Goal: Task Accomplishment & Management: Manage account settings

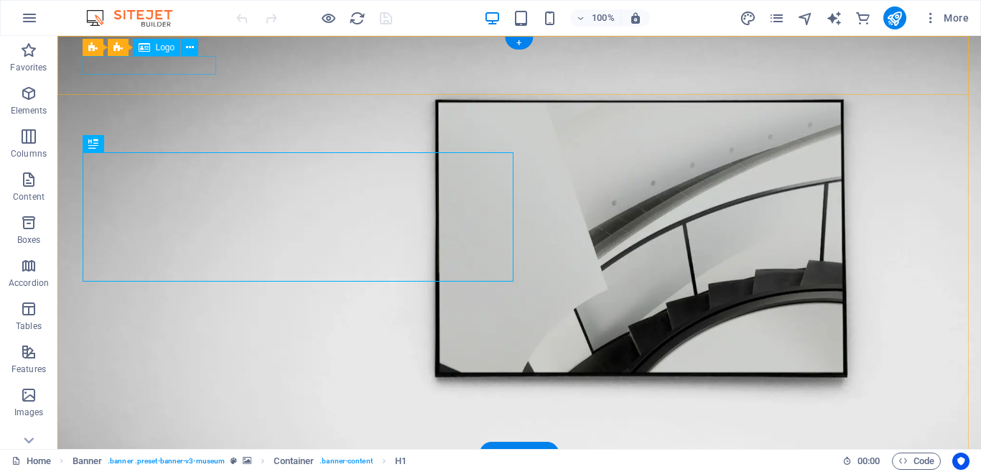
click at [194, 465] on div at bounding box center [518, 474] width 861 height 18
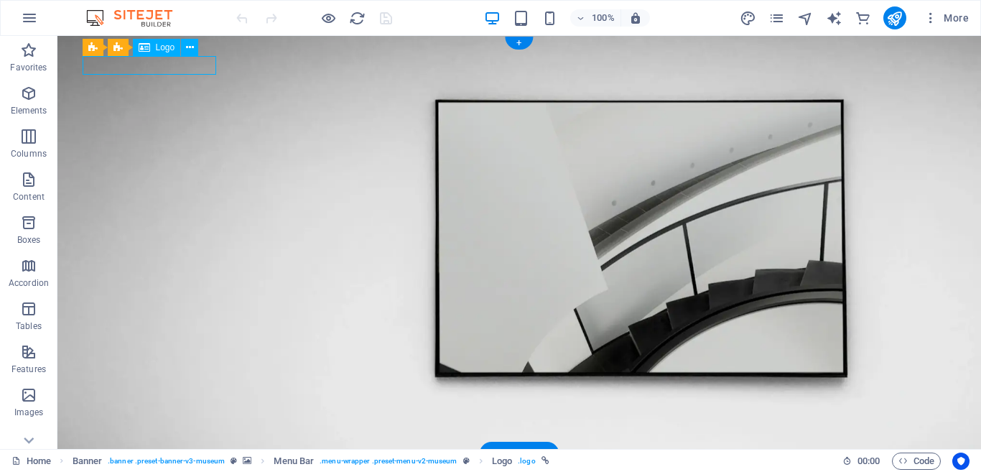
click at [195, 465] on div at bounding box center [518, 474] width 861 height 18
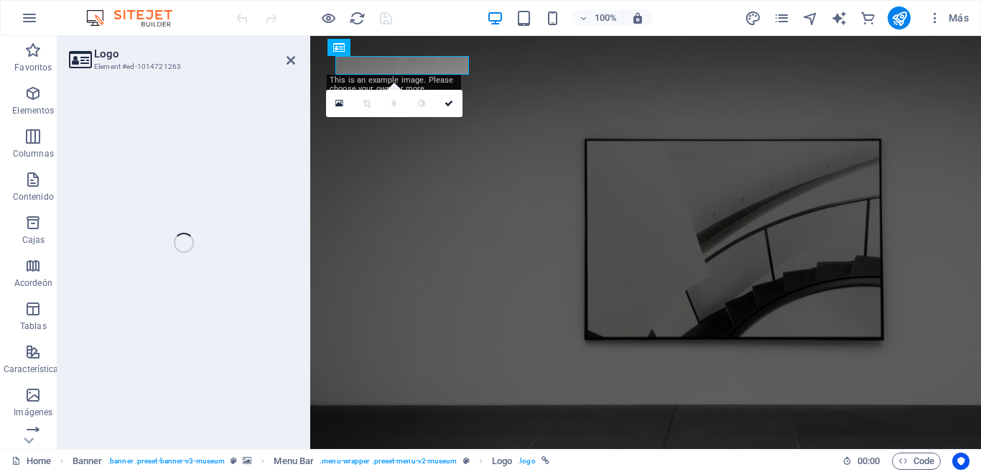
select select "px"
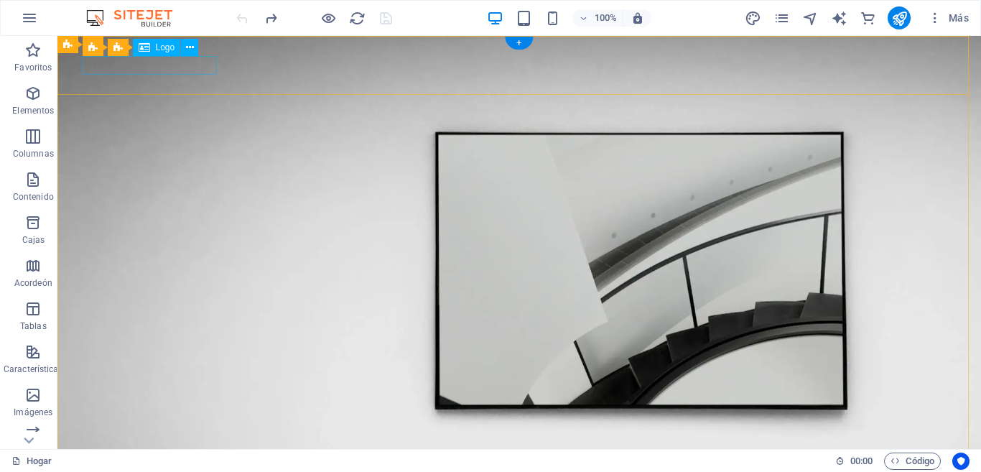
select select "px"
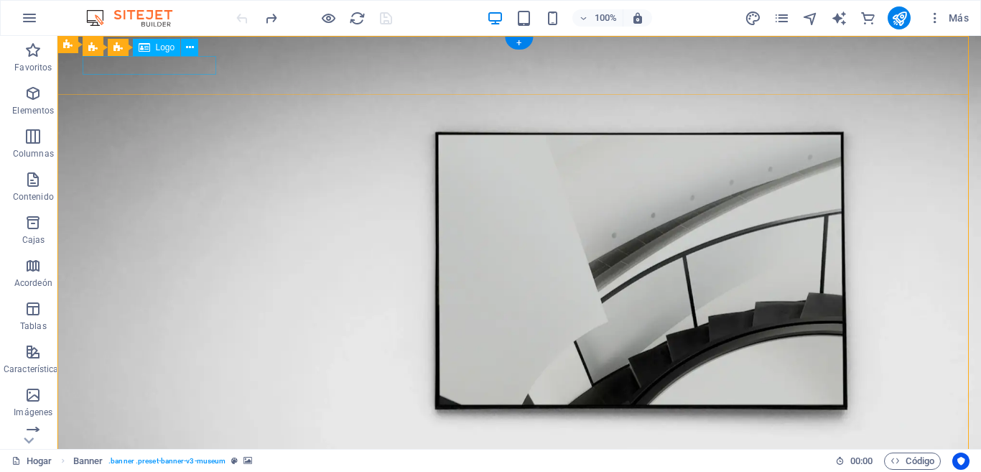
select select "px"
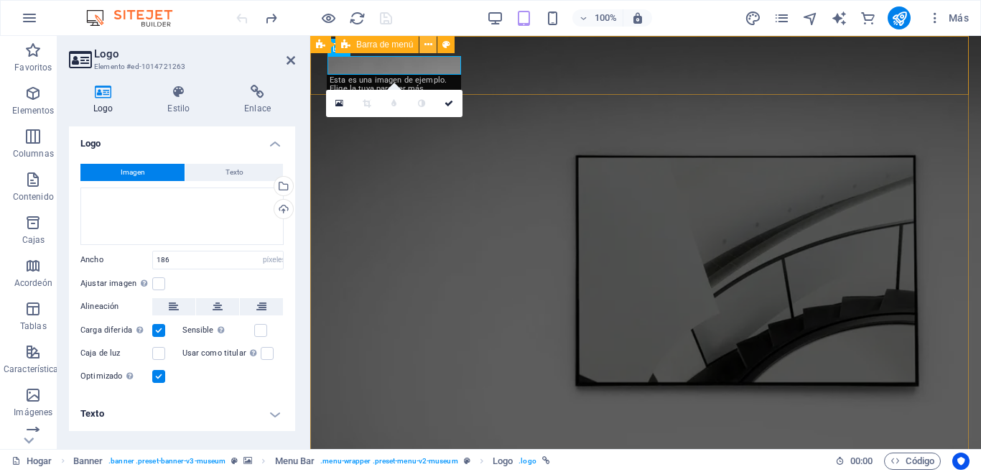
click at [431, 50] on icon at bounding box center [428, 44] width 8 height 15
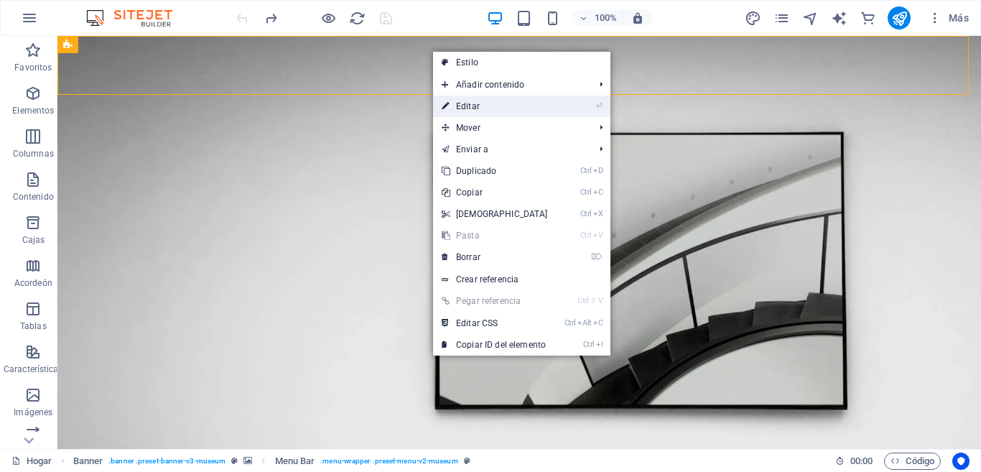
drag, startPoint x: 489, startPoint y: 108, endPoint x: 162, endPoint y: 78, distance: 328.0
click at [489, 108] on link "⏎ Editar" at bounding box center [494, 106] width 123 height 22
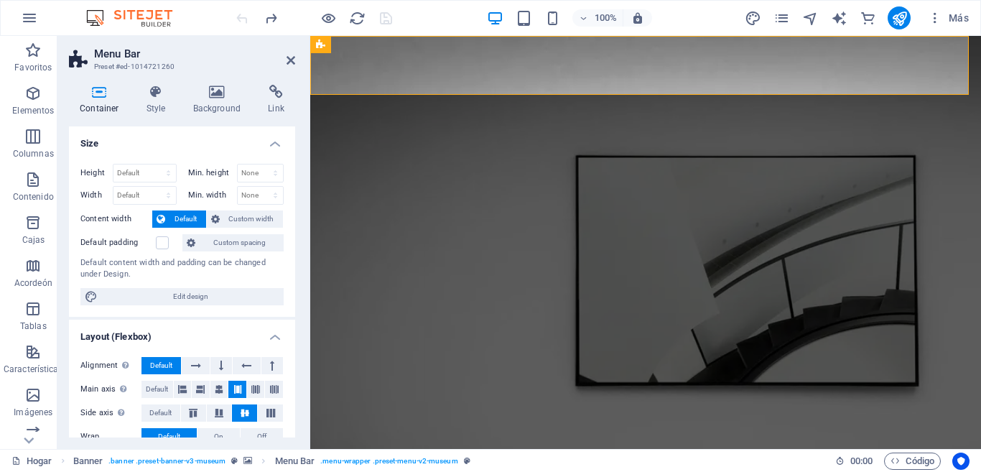
click at [400, 45] on div "Logo" at bounding box center [402, 47] width 48 height 17
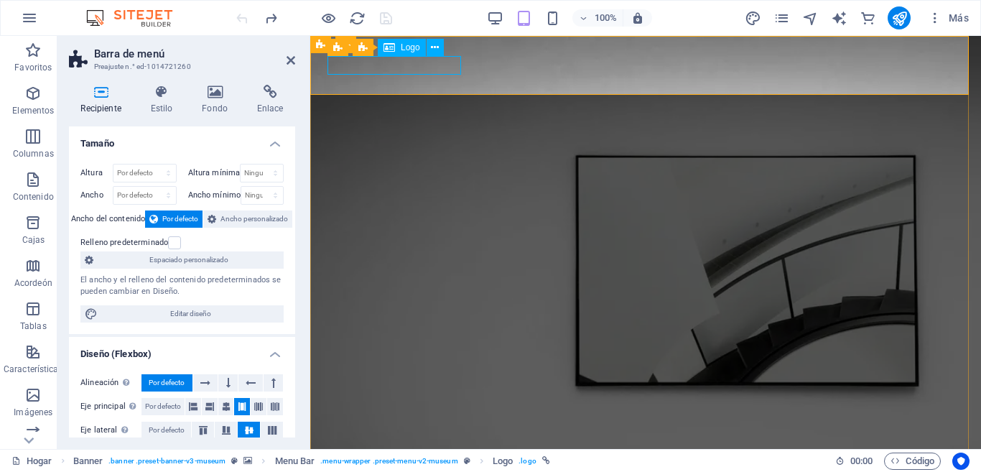
click at [411, 49] on font "Logo" at bounding box center [410, 47] width 19 height 10
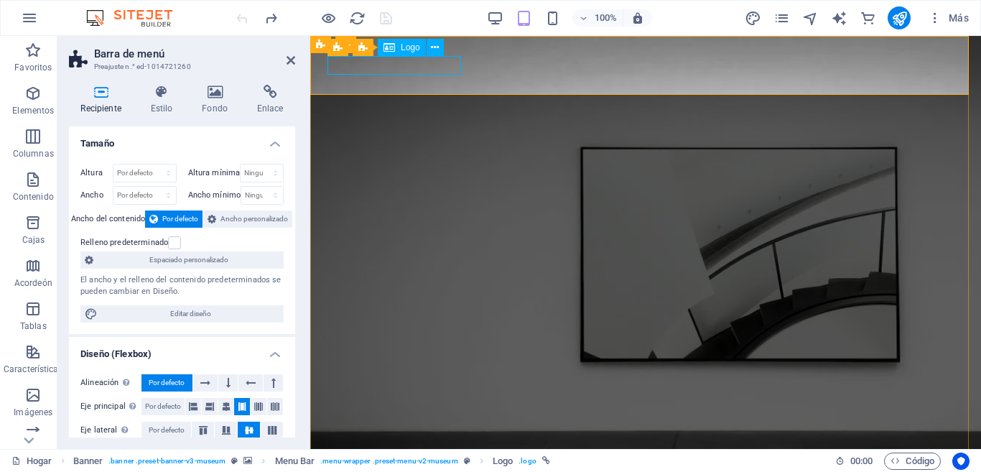
select select "px"
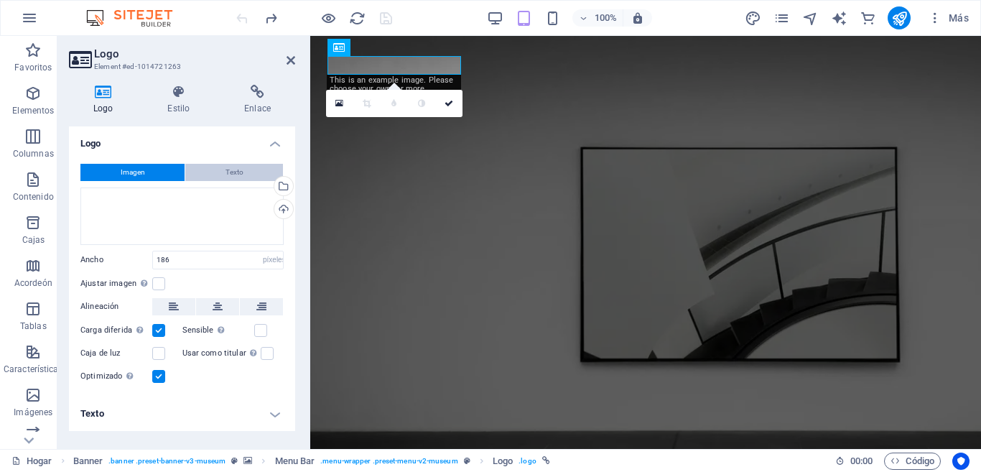
click at [202, 169] on button "Texto" at bounding box center [234, 172] width 98 height 17
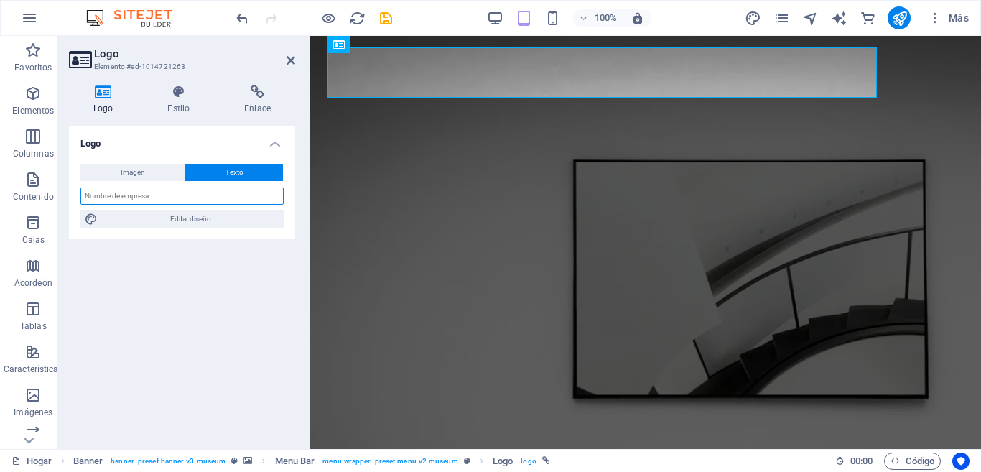
click at [154, 197] on input "text" at bounding box center [181, 195] width 203 height 17
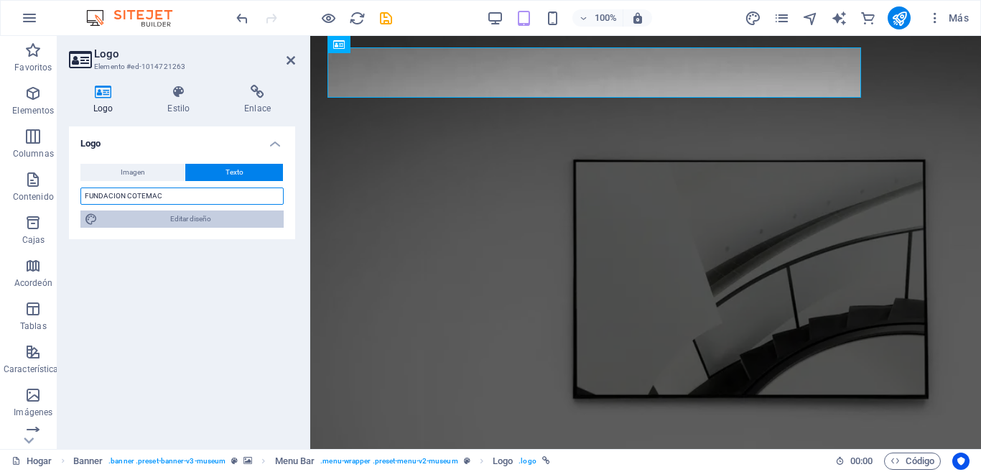
type input "FUNDACION COTEMAC"
click at [136, 212] on span "Editar diseño" at bounding box center [190, 218] width 177 height 17
select select "px"
select select "600"
select select "px"
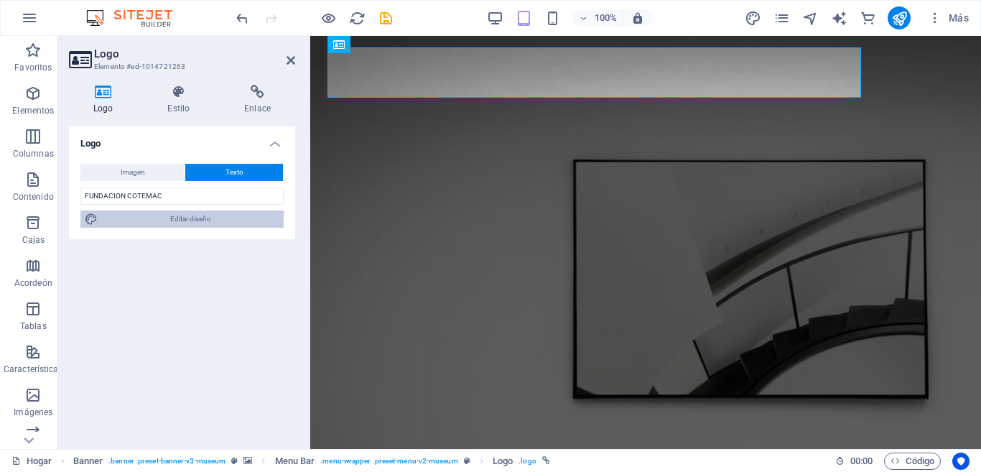
select select "rem"
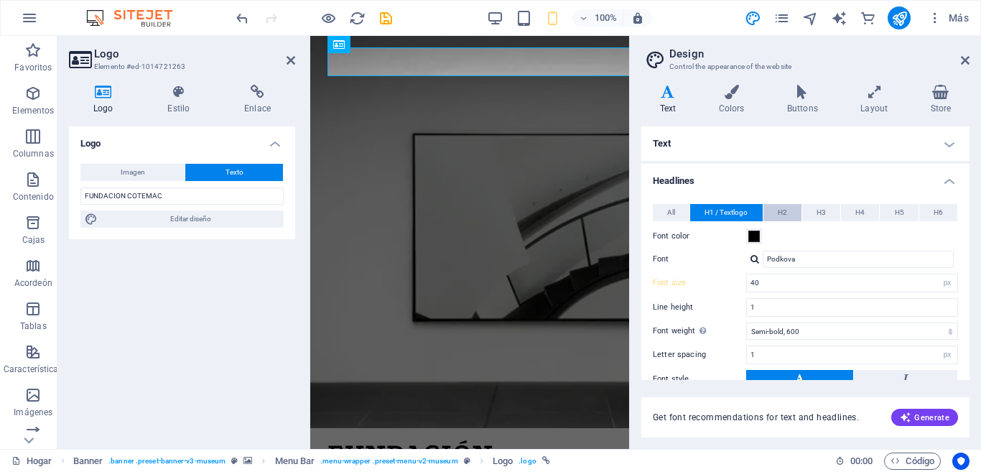
click at [783, 205] on span "H2" at bounding box center [781, 212] width 9 height 17
click at [858, 212] on span "H4" at bounding box center [859, 212] width 9 height 17
click at [901, 218] on span "H5" at bounding box center [899, 212] width 9 height 17
click at [786, 219] on button "H2" at bounding box center [782, 212] width 38 height 17
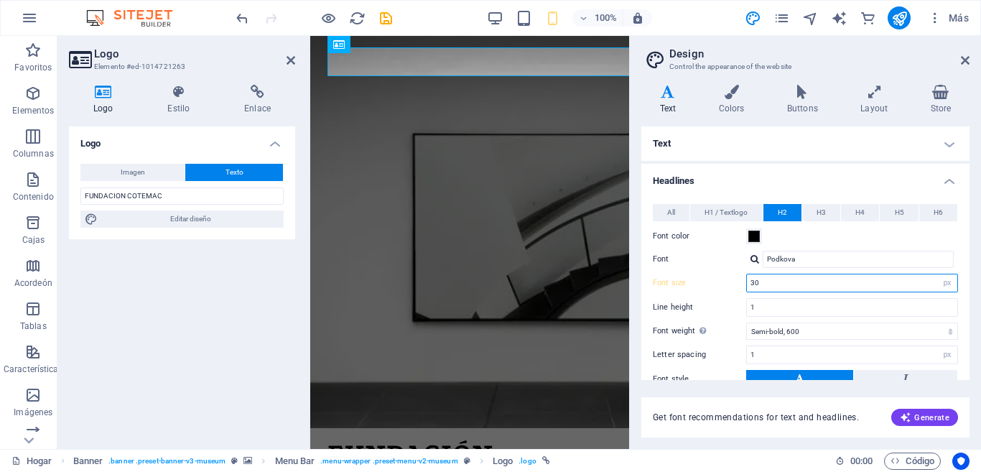
click at [765, 286] on input "30" at bounding box center [852, 282] width 210 height 17
type input "3"
click at [738, 312] on div "Line height 1" at bounding box center [805, 307] width 305 height 19
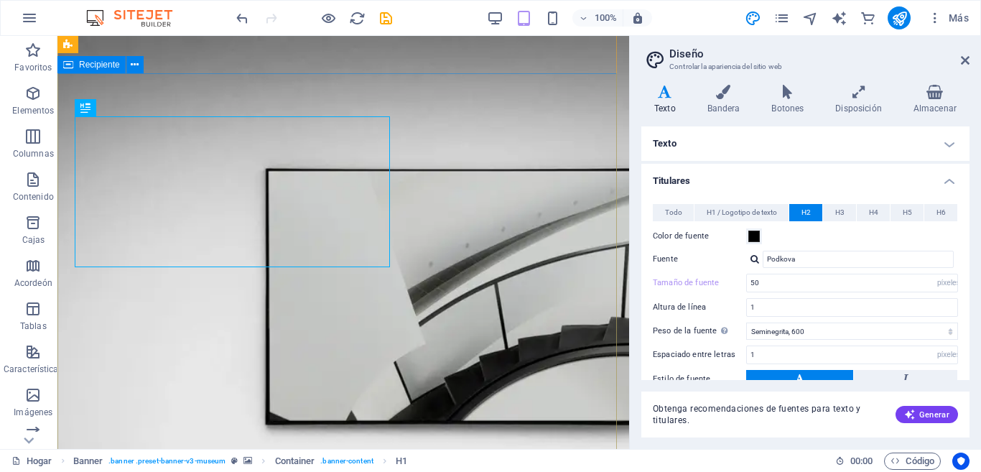
scroll to position [72, 0]
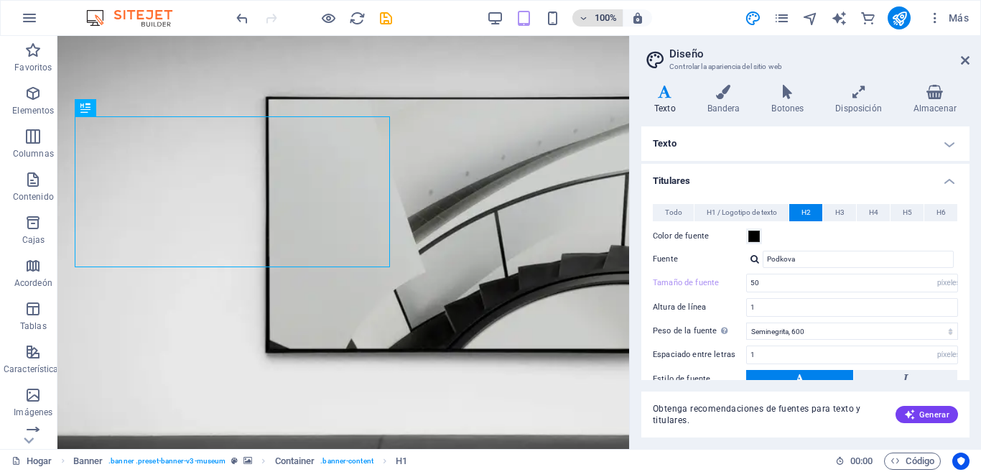
click at [594, 25] on h6 "100%" at bounding box center [605, 17] width 23 height 17
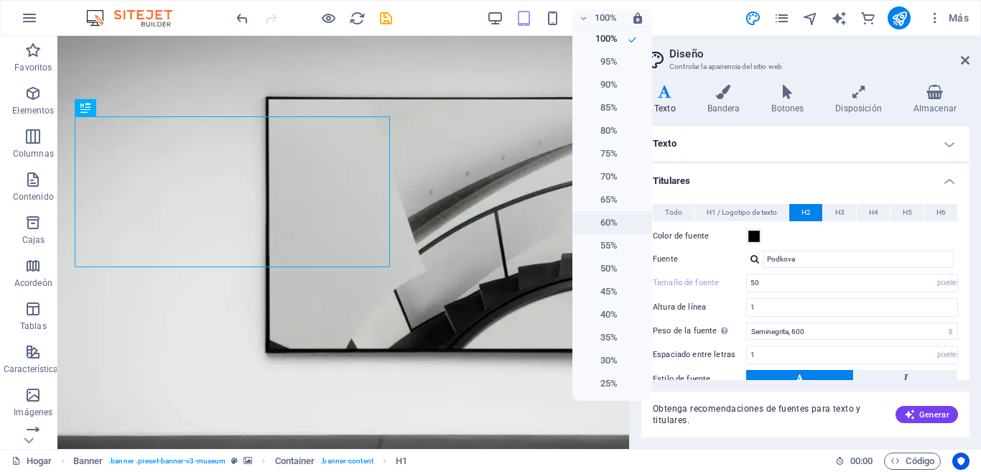
click at [601, 225] on h6 "60%" at bounding box center [599, 222] width 37 height 17
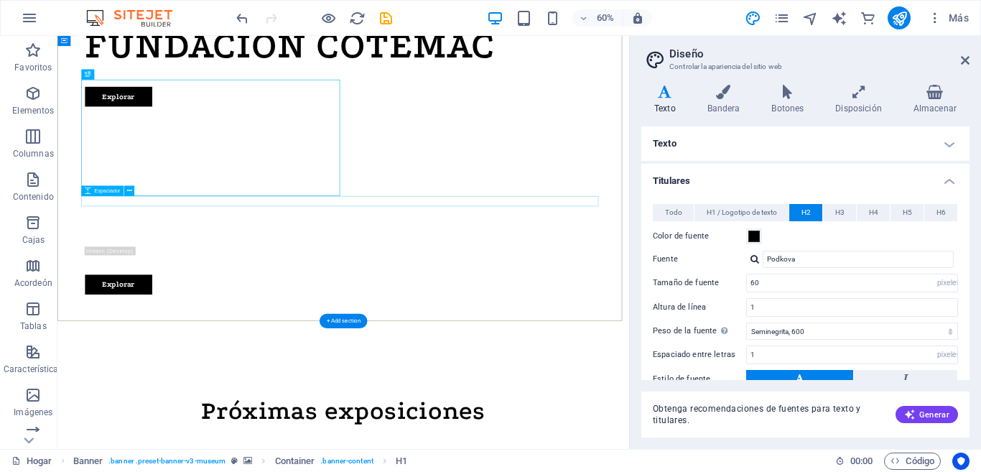
scroll to position [0, 0]
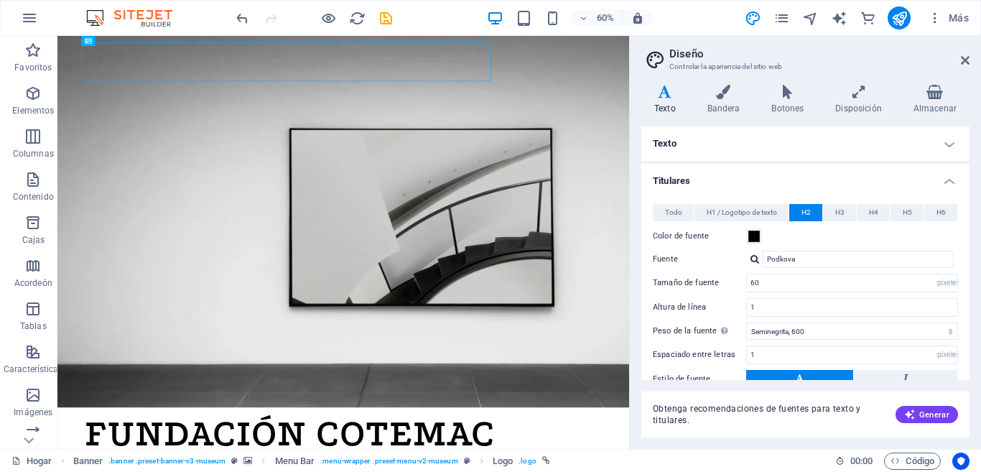
scroll to position [123, 0]
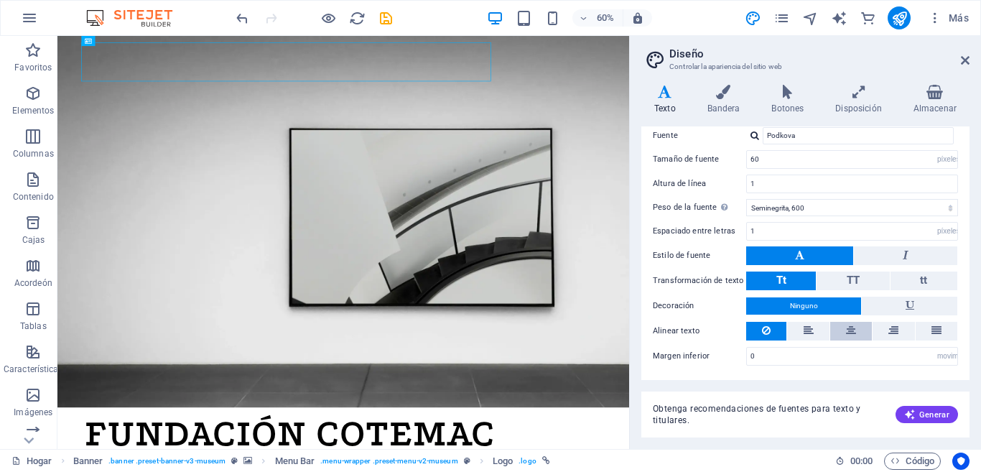
click at [849, 328] on icon at bounding box center [851, 330] width 10 height 17
click at [892, 337] on icon at bounding box center [893, 330] width 10 height 17
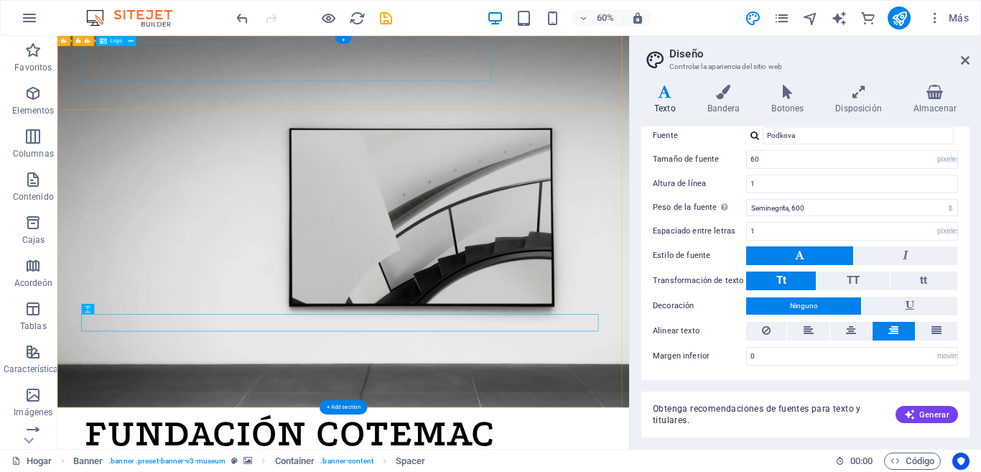
drag, startPoint x: 533, startPoint y: 39, endPoint x: 641, endPoint y: 52, distance: 108.5
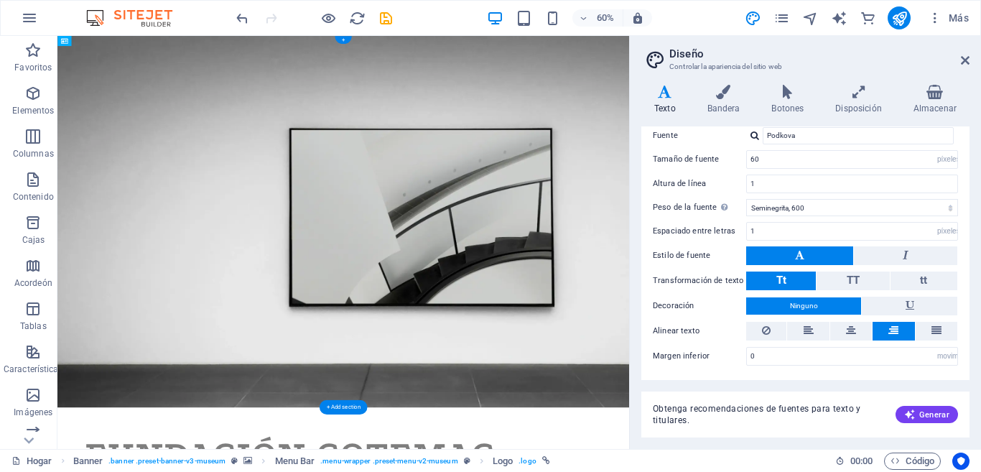
drag, startPoint x: 295, startPoint y: 67, endPoint x: 599, endPoint y: 146, distance: 314.0
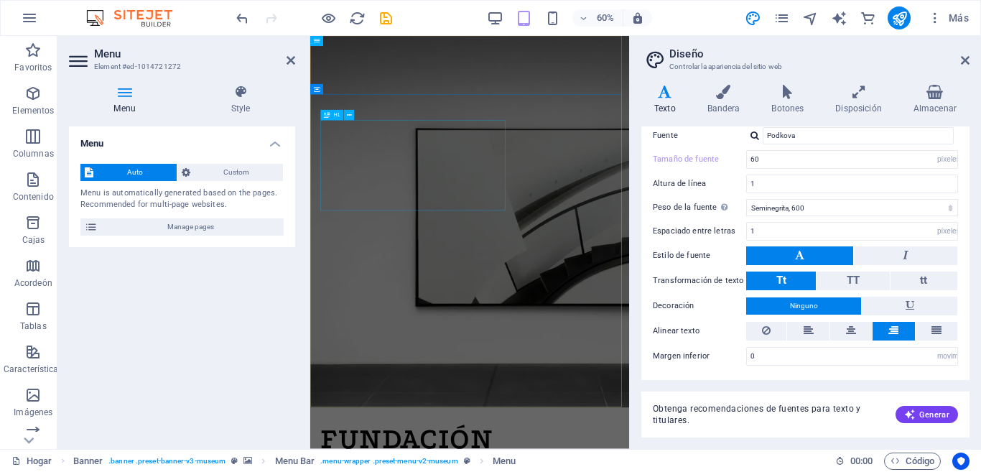
type input "50"
click at [210, 222] on span "Manage pages" at bounding box center [190, 226] width 177 height 17
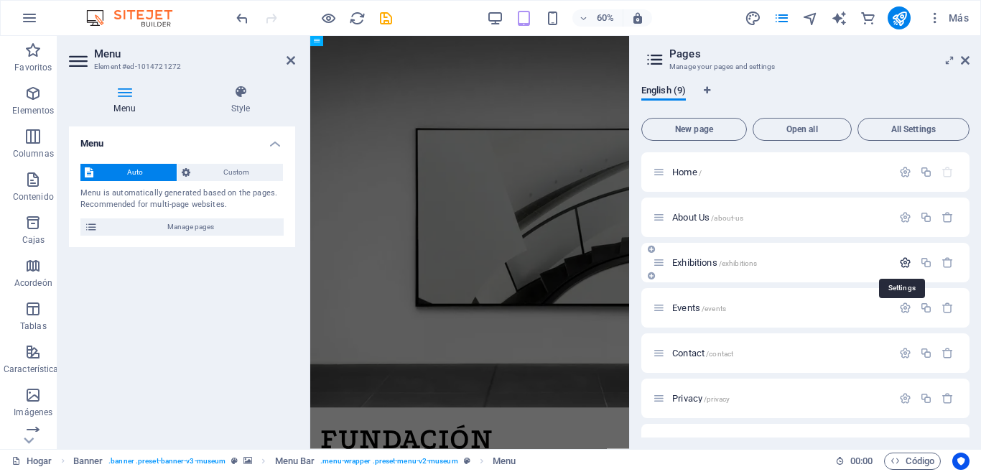
click at [902, 258] on icon "button" at bounding box center [905, 262] width 12 height 12
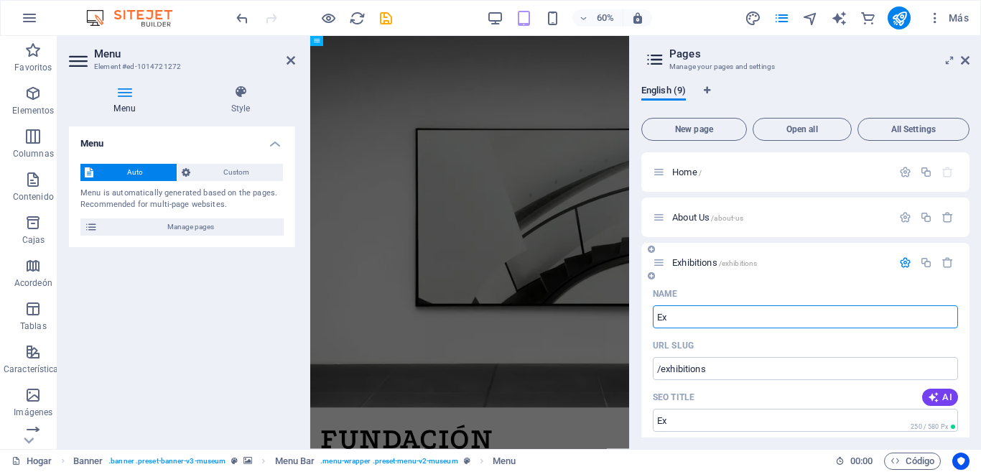
type input "E"
type input "/"
type input "TRATAM"
type input "/trat"
type input "TRAT"
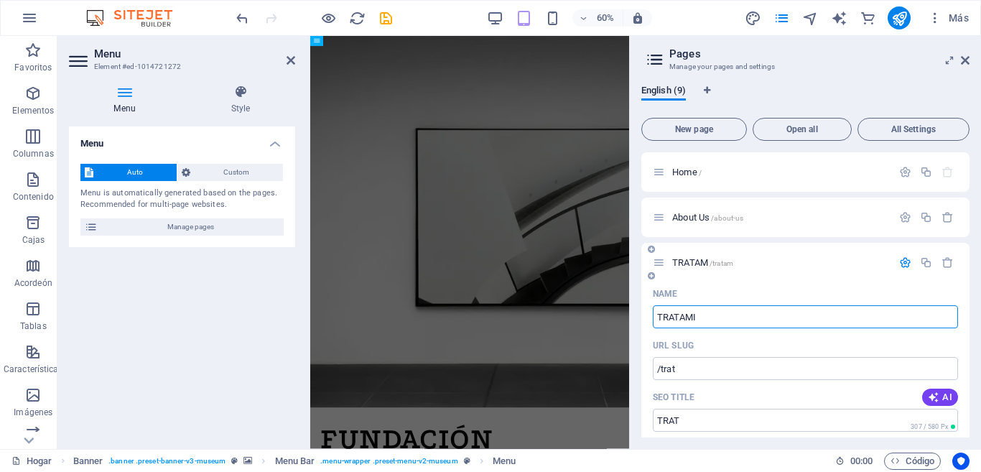
type input "TRATAMIE"
type input "/tratam"
type input "TRATAM"
type input "TRATAMIENTO"
type input "/tratamiento"
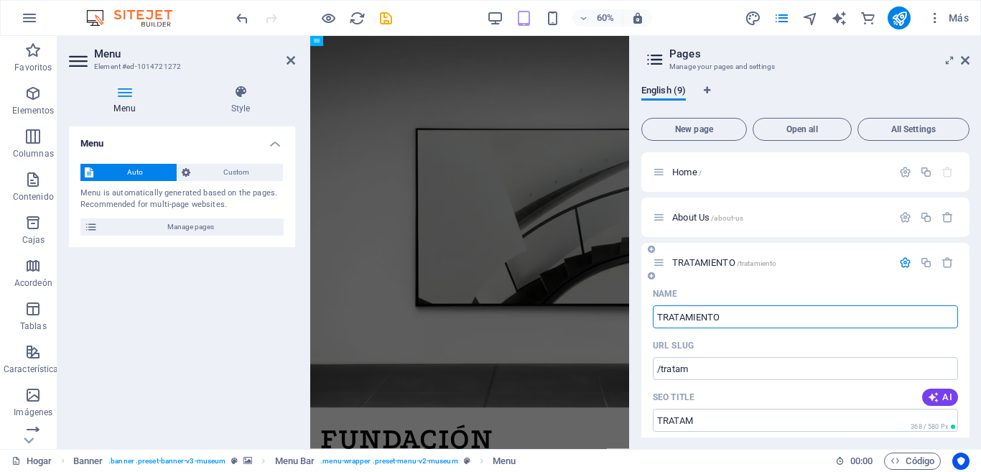
type input "TRATAMIENTO"
type input "T"
type input "Trata"
type input "/"
type input "Tratamiento"
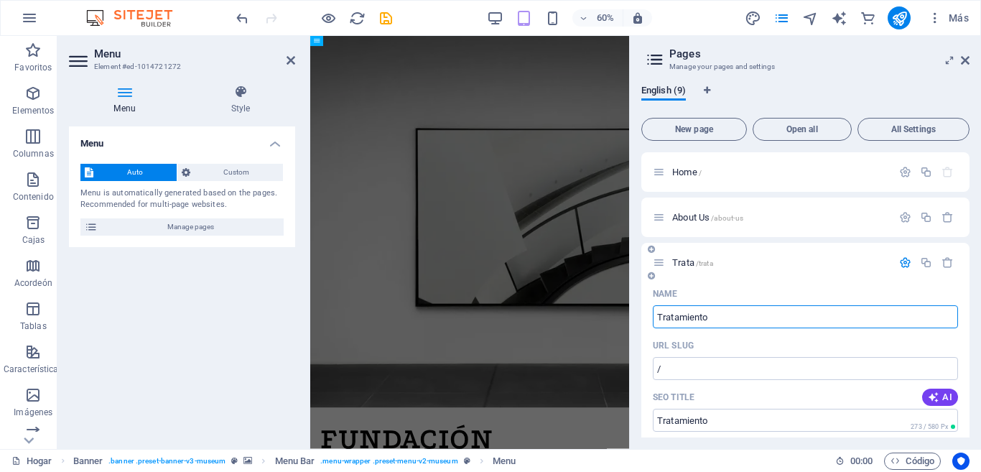
type input "/trata"
type input "Trata"
type input "Tratamiento"
type input "/tratamiento"
type input "Tratamiento"
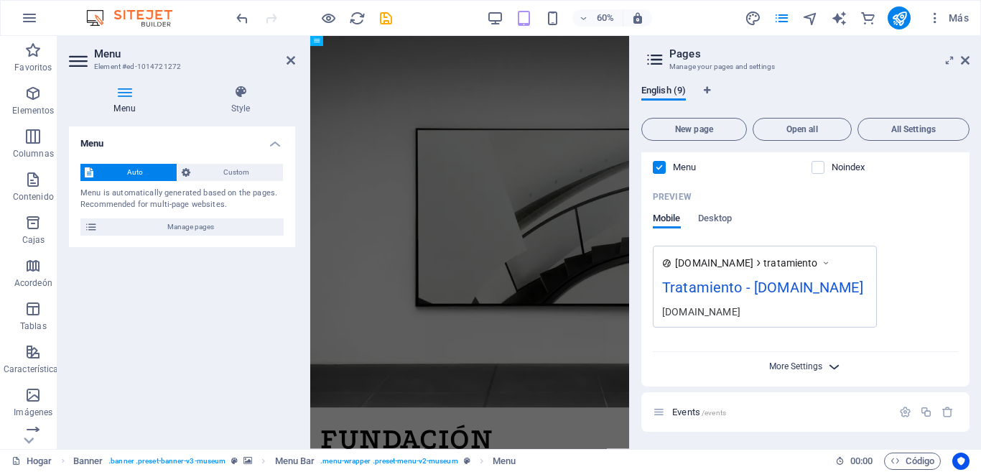
scroll to position [503, 0]
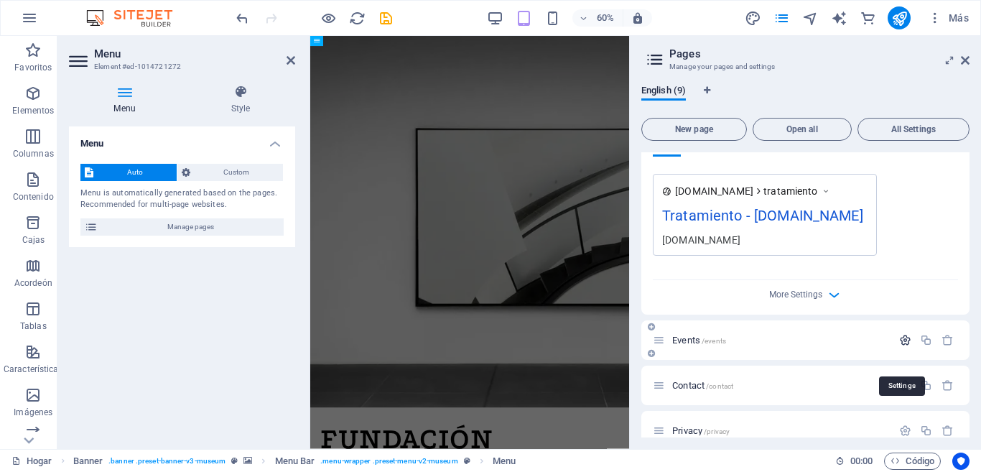
type input "Tratamiento"
click at [905, 346] on icon "button" at bounding box center [905, 340] width 12 height 12
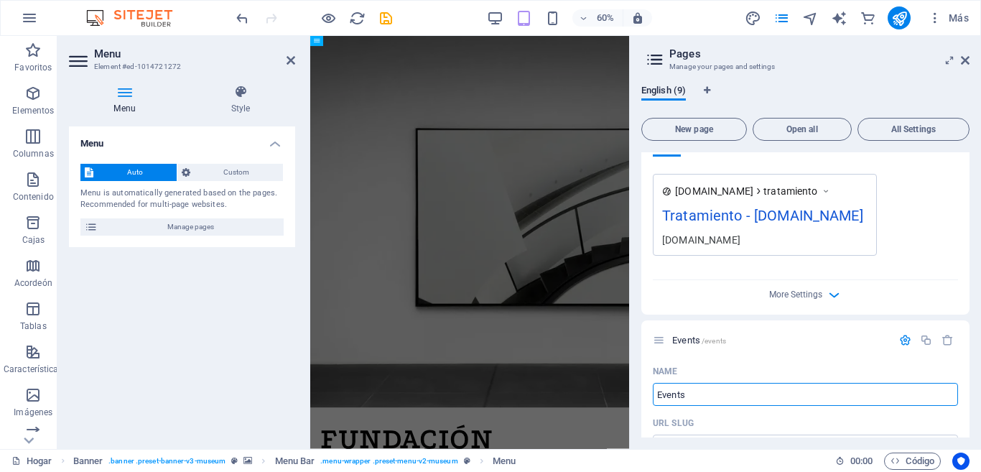
drag, startPoint x: 1006, startPoint y: 449, endPoint x: 813, endPoint y: 660, distance: 285.6
click at [708, 406] on input "Events" at bounding box center [805, 394] width 305 height 23
type input "E"
type input "/"
type input "instalaciones"
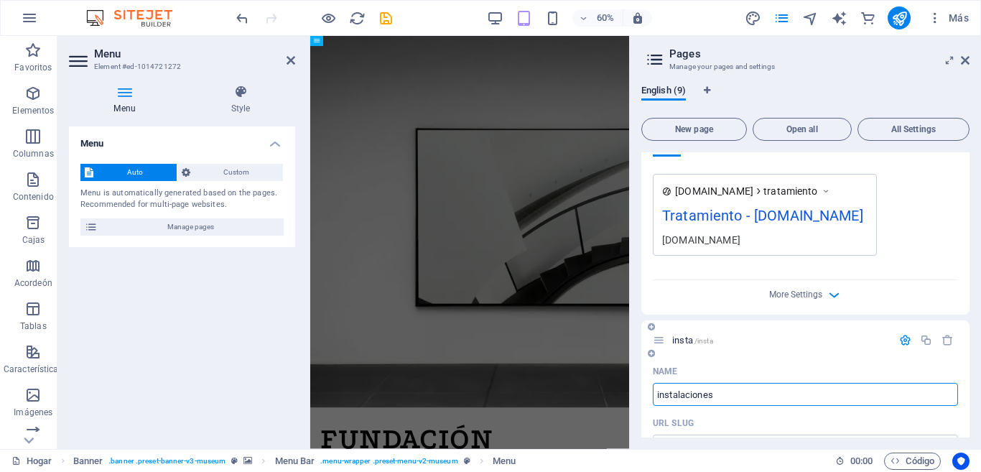
type input "/insta"
type input "insta"
click at [660, 406] on input "instalaciones" at bounding box center [805, 394] width 305 height 23
type input "instalaciones"
type input "/instalaciones"
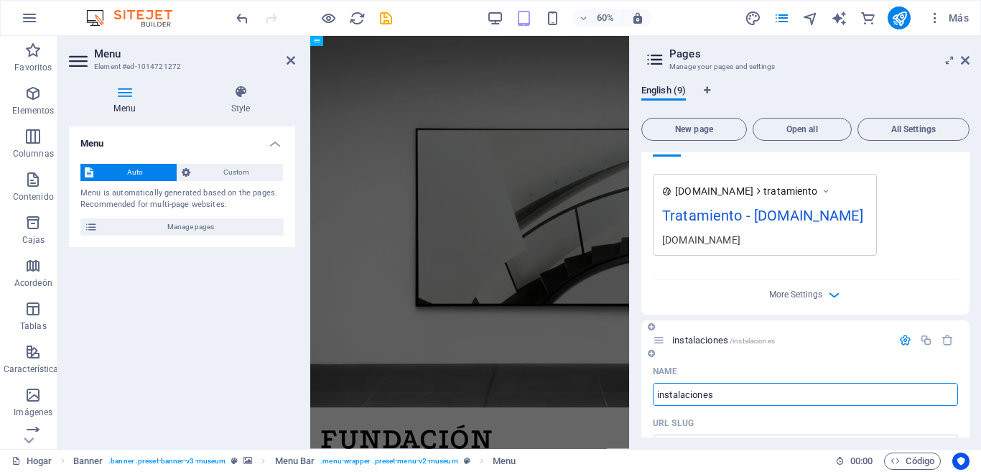
type input "instalaciones"
type input "instalacioneI"
type input "/instalacione"
type input "instalacione"
type input "instalaciones"
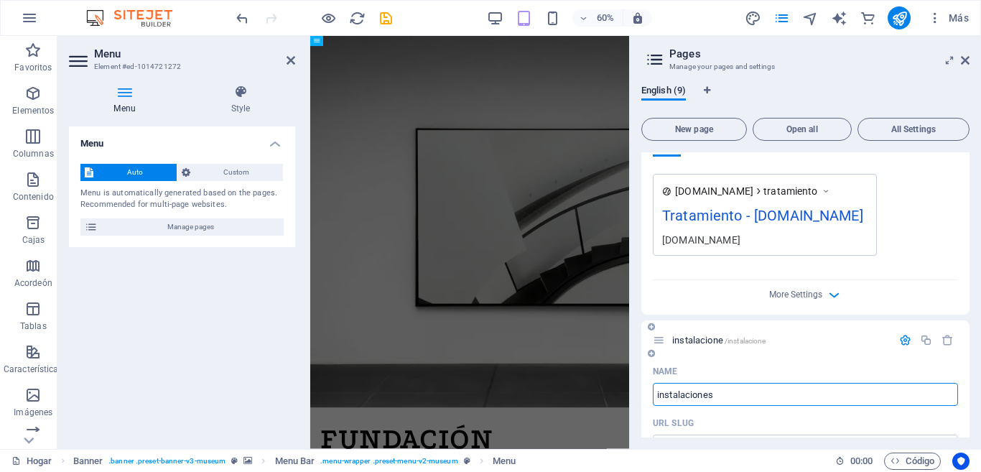
type input "/instalacionei"
type input "instalacioneI"
type input "nstalaciones"
type input "/instalaciones"
type input "instalaciones"
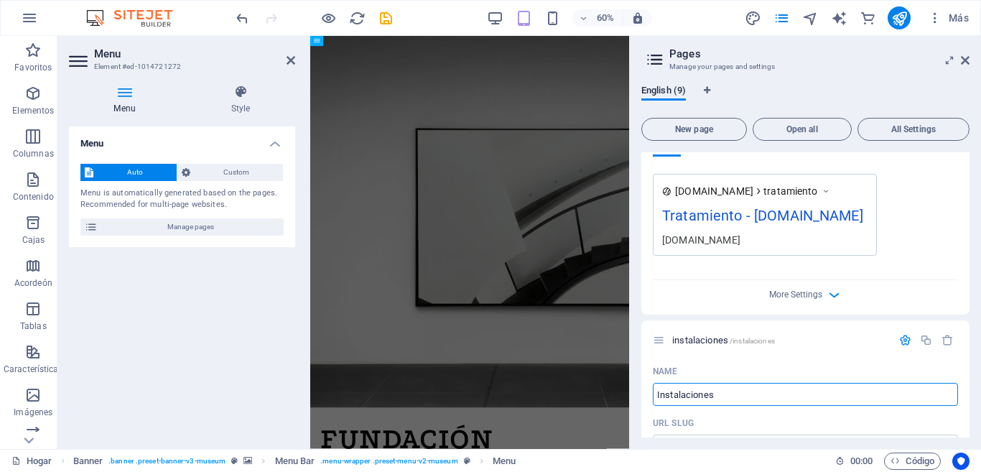
click at [751, 406] on input "Instalaciones" at bounding box center [805, 394] width 305 height 23
type input "Instalaciones"
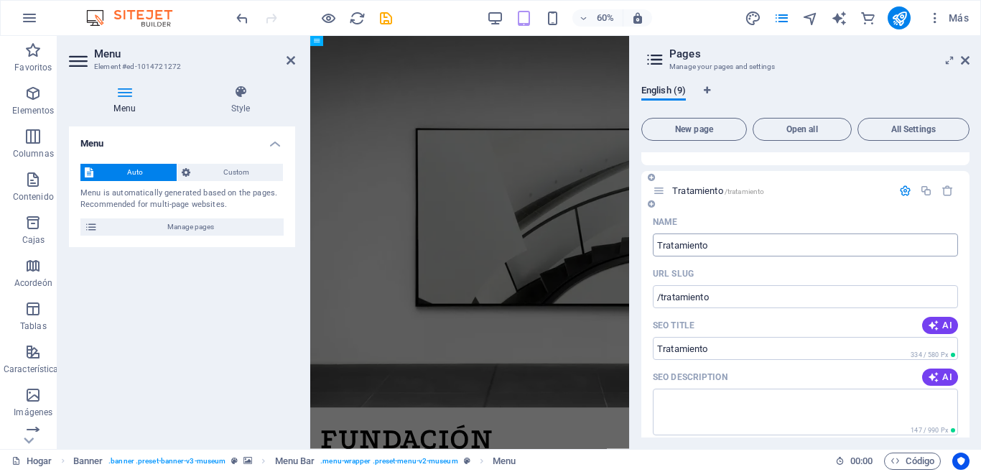
scroll to position [0, 0]
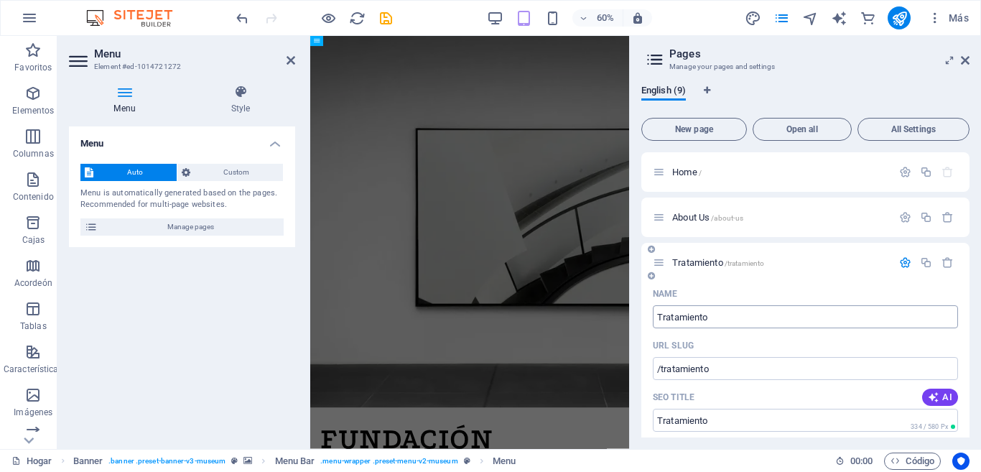
type input "Instalaciones"
type input "T"
type input "Pro"
type input "/"
type input "Profesionales"
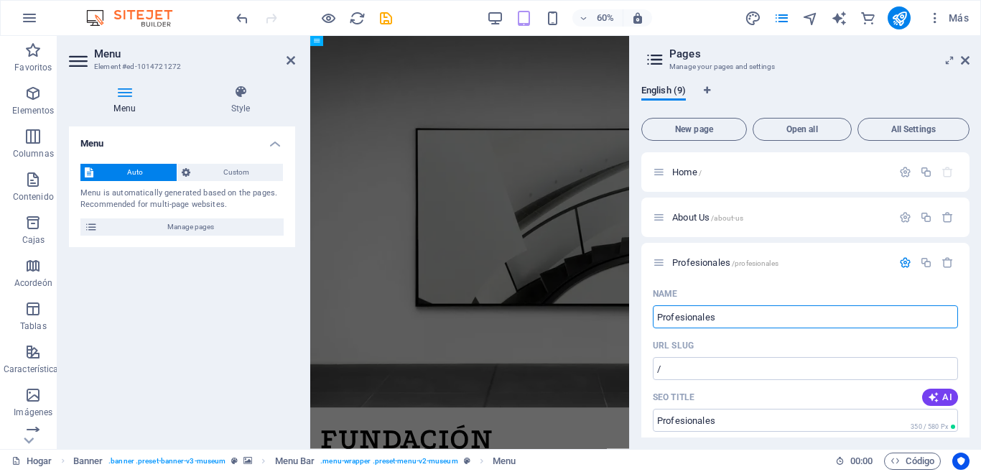
type input "/profesionales"
type input "Profesionales"
click at [660, 95] on span "English (9)" at bounding box center [663, 92] width 45 height 20
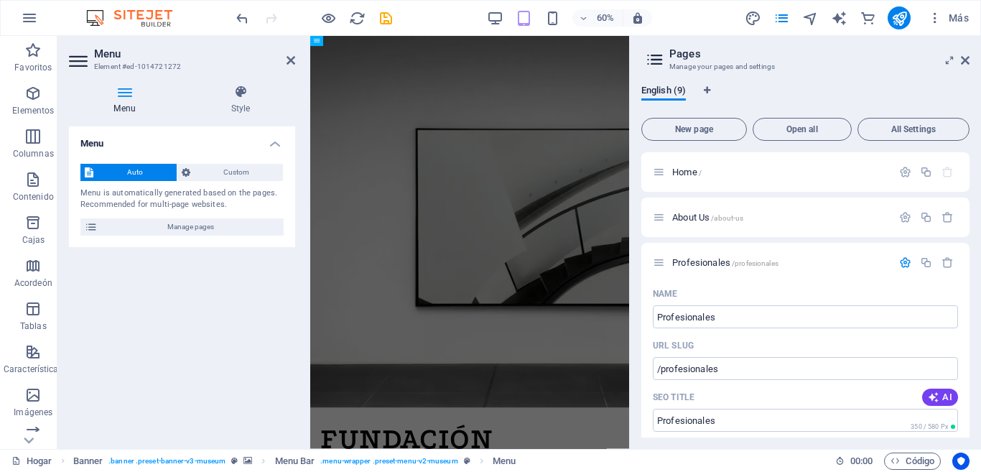
click at [707, 84] on div "English (9) New page Open all All Settings Home / About Us /about-us Profesiona…" at bounding box center [805, 260] width 351 height 375
click at [707, 90] on icon "Language Tabs" at bounding box center [707, 90] width 6 height 9
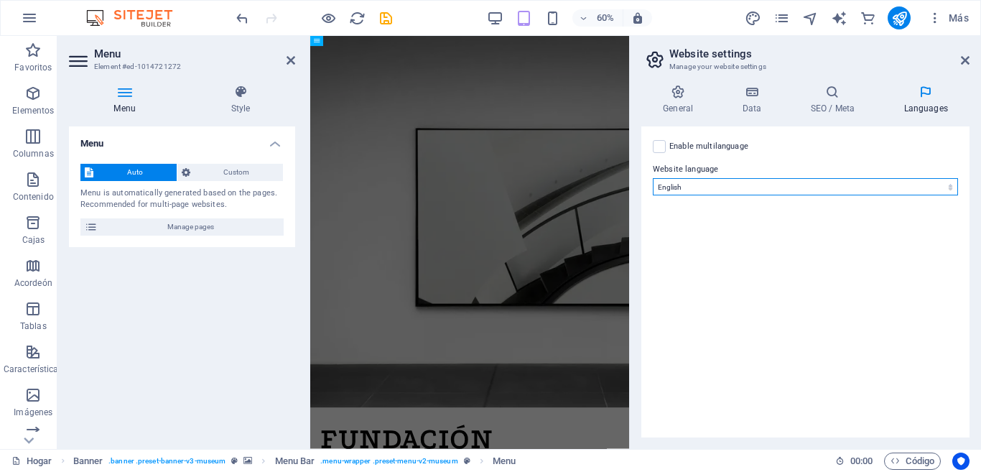
click at [947, 186] on select "Abkhazian Afar Afrikaans Akan Albanian Amharic Arabic Aragonese Armenian Assame…" at bounding box center [805, 186] width 305 height 17
select select "148"
click at [653, 178] on select "Abkhazian Afar Afrikaans Akan Albanian Amharic Arabic Aragonese Armenian Assame…" at bounding box center [805, 186] width 305 height 17
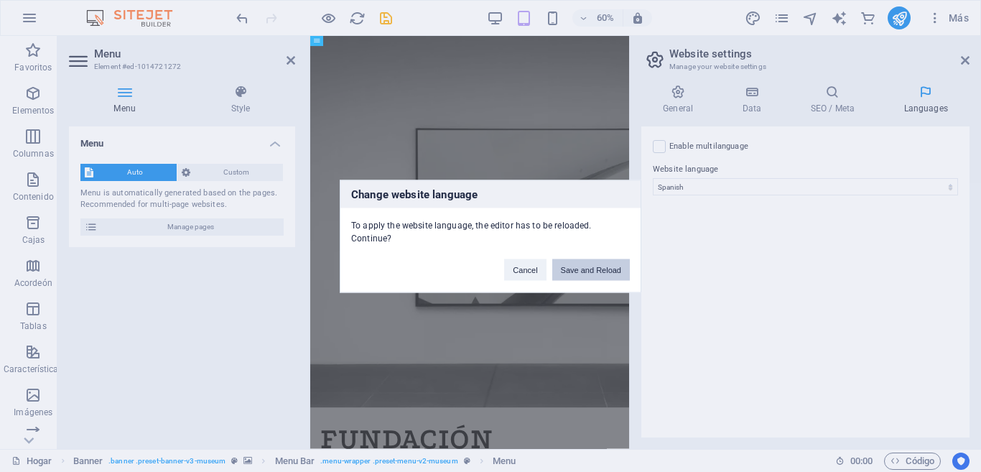
click at [564, 268] on button "Save and Reload" at bounding box center [591, 269] width 78 height 22
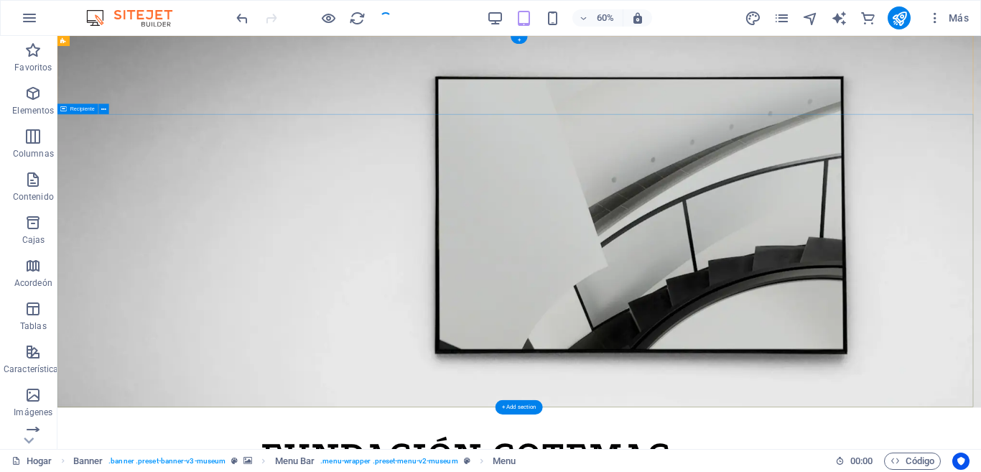
checkbox input "false"
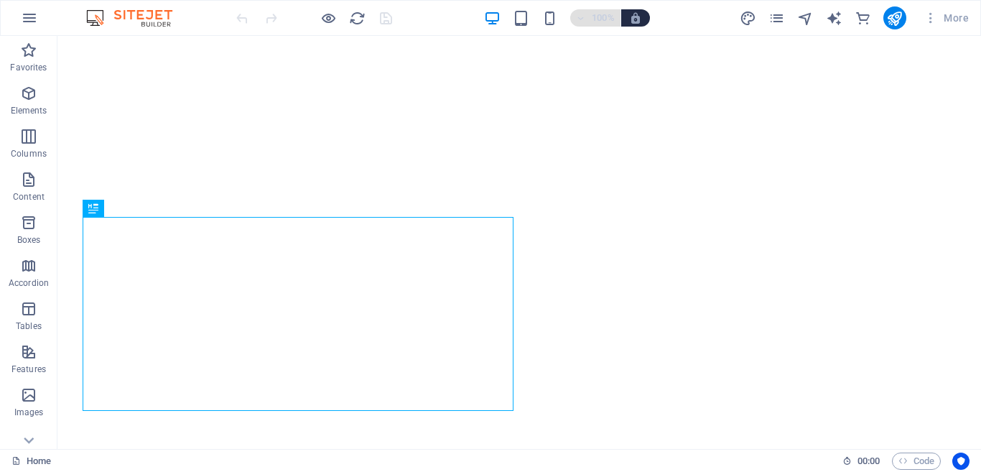
click at [602, 16] on h6 "100%" at bounding box center [603, 17] width 23 height 17
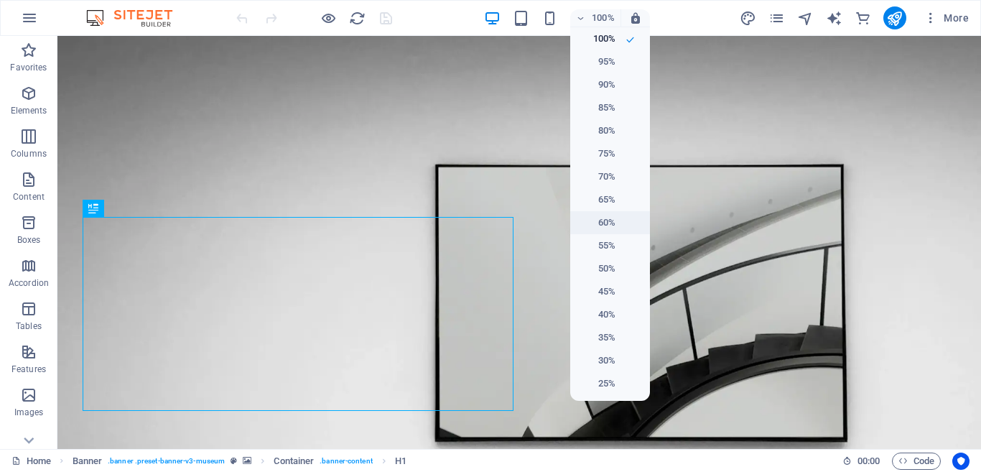
click at [599, 225] on h6 "60%" at bounding box center [597, 222] width 37 height 17
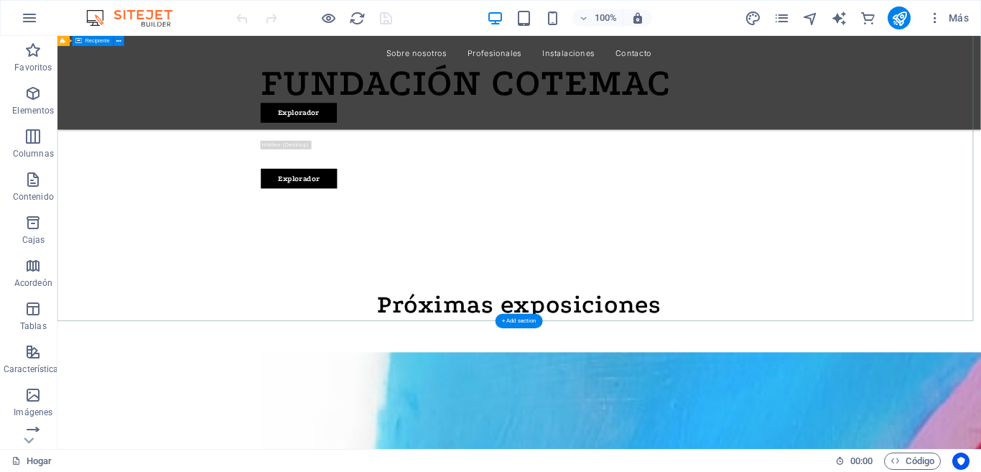
scroll to position [144, 0]
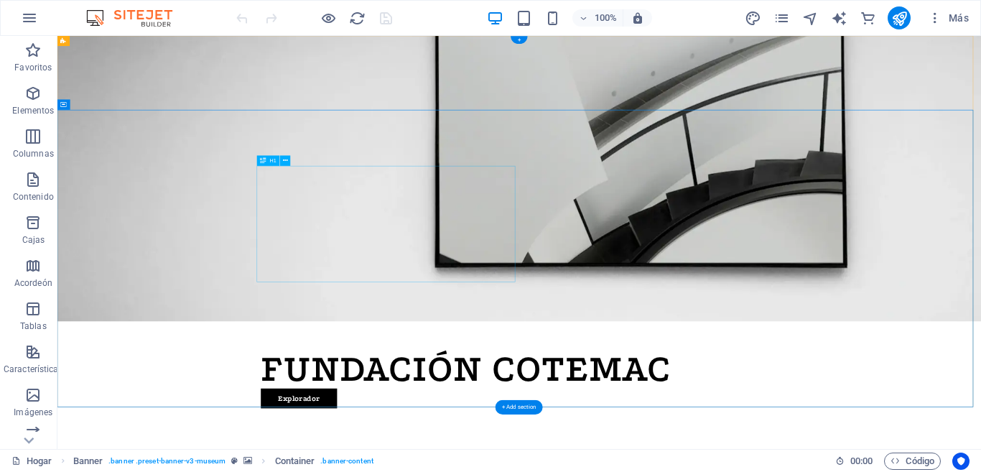
scroll to position [0, 0]
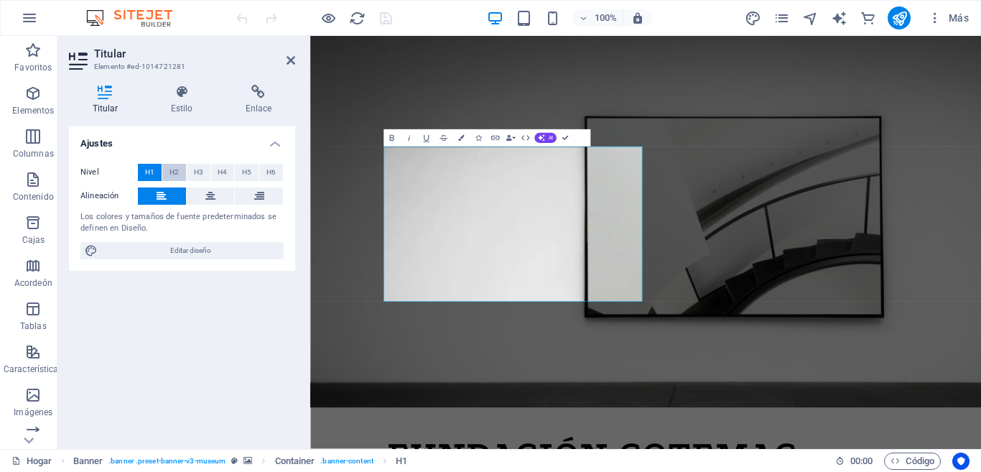
click at [172, 175] on font "H2" at bounding box center [173, 172] width 9 height 8
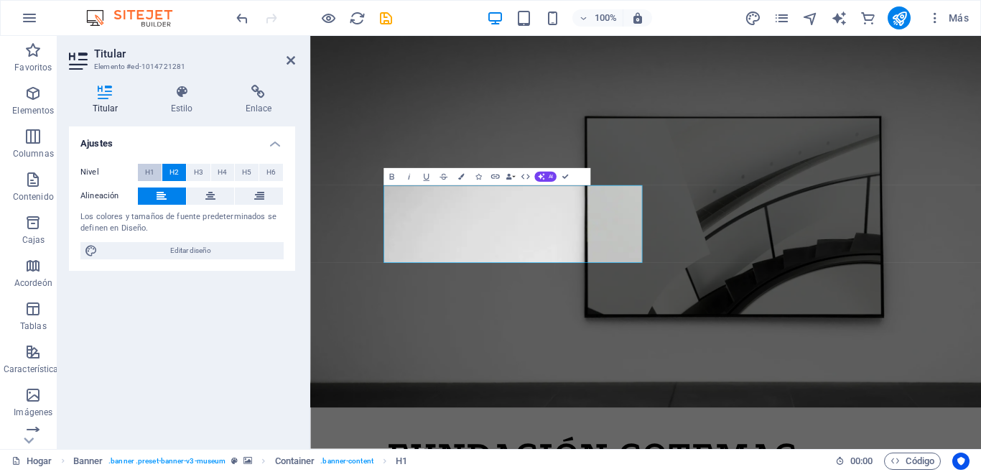
click at [147, 164] on span "H1" at bounding box center [149, 172] width 9 height 17
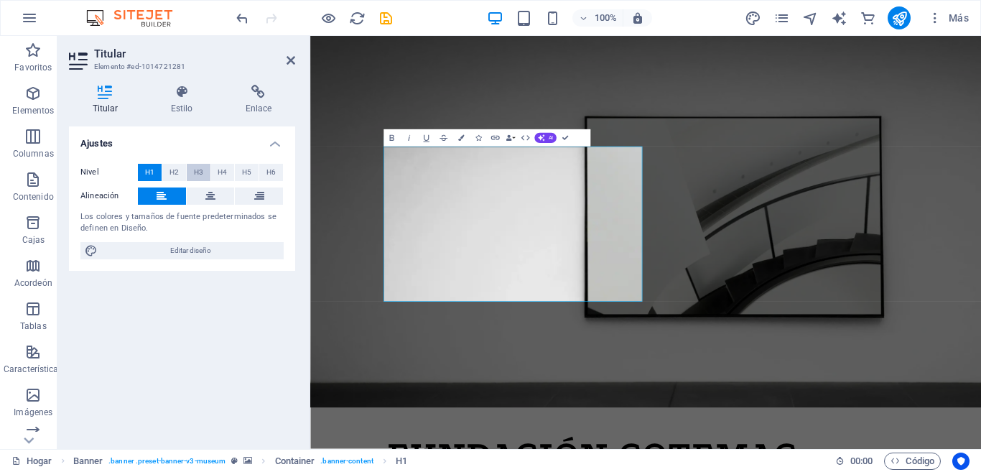
click at [199, 169] on font "H3" at bounding box center [198, 172] width 9 height 8
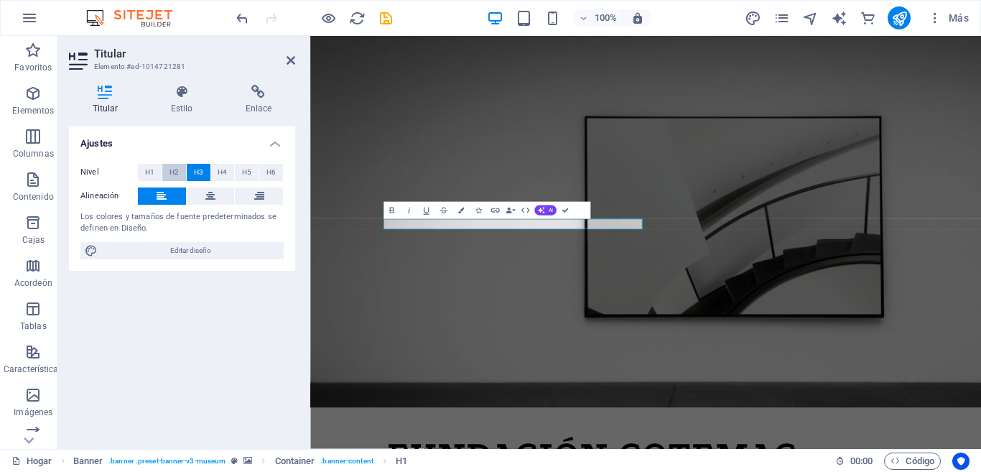
click at [167, 172] on button "H2" at bounding box center [174, 172] width 24 height 17
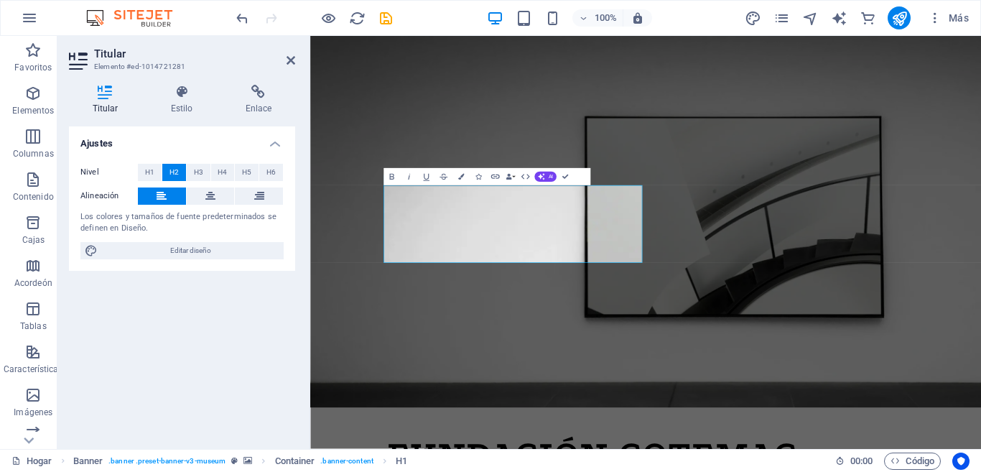
click at [174, 318] on div "Ajustes Nivel H1 H2 H3 H4 H5 H6 Alineación Los colores y tamaños de fuente pred…" at bounding box center [182, 281] width 226 height 311
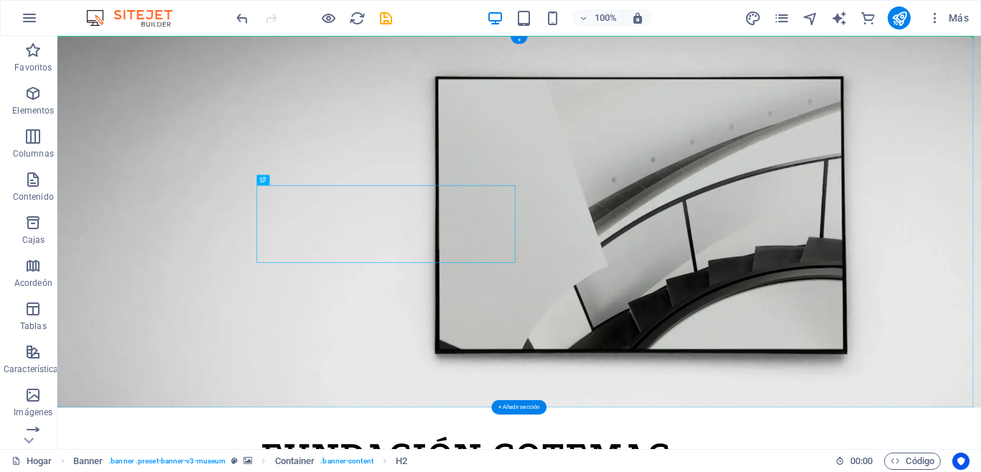
drag, startPoint x: 330, startPoint y: 213, endPoint x: 406, endPoint y: 204, distance: 76.7
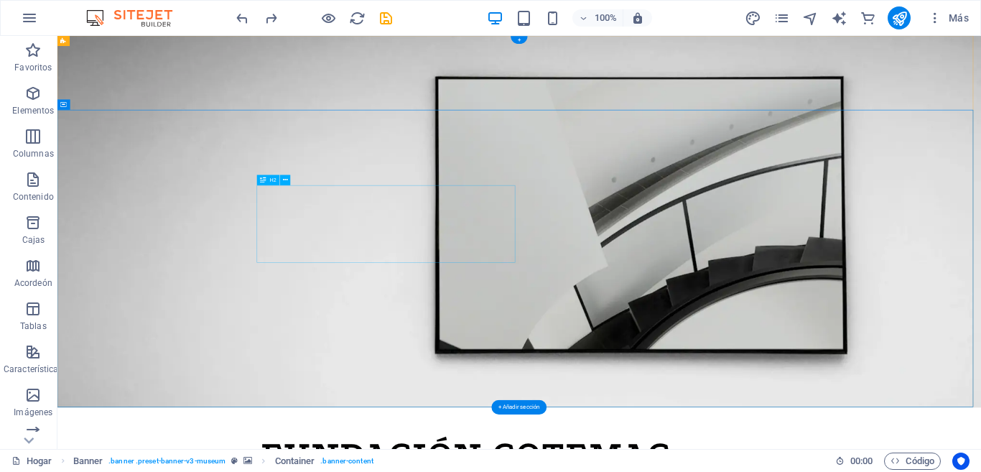
click at [274, 179] on font "H2" at bounding box center [273, 180] width 6 height 6
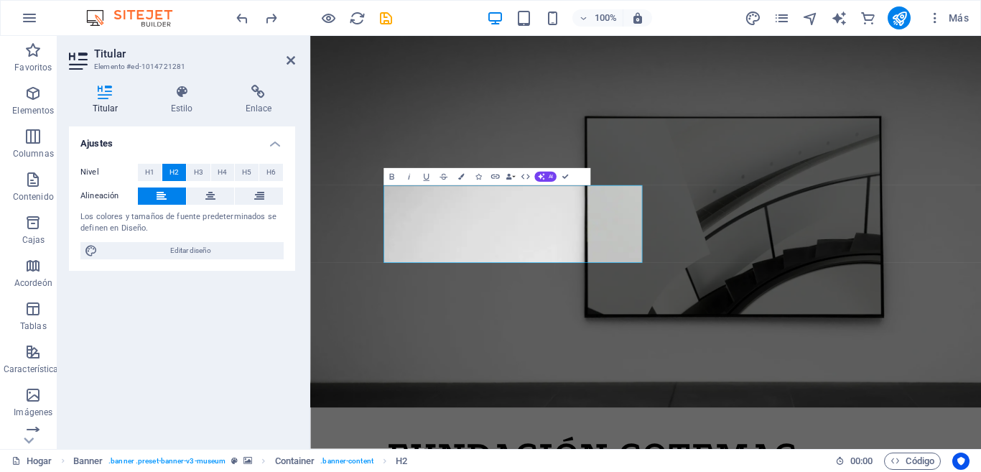
click at [193, 259] on div "Nivel H1 H2 H3 H4 H5 H6 Alineación Los colores y tamaños de fuente predetermina…" at bounding box center [182, 211] width 226 height 118
drag, startPoint x: 202, startPoint y: 248, endPoint x: 196, endPoint y: 256, distance: 10.2
click at [202, 248] on font "Editar diseño" at bounding box center [190, 250] width 41 height 8
select select "px"
select select "300"
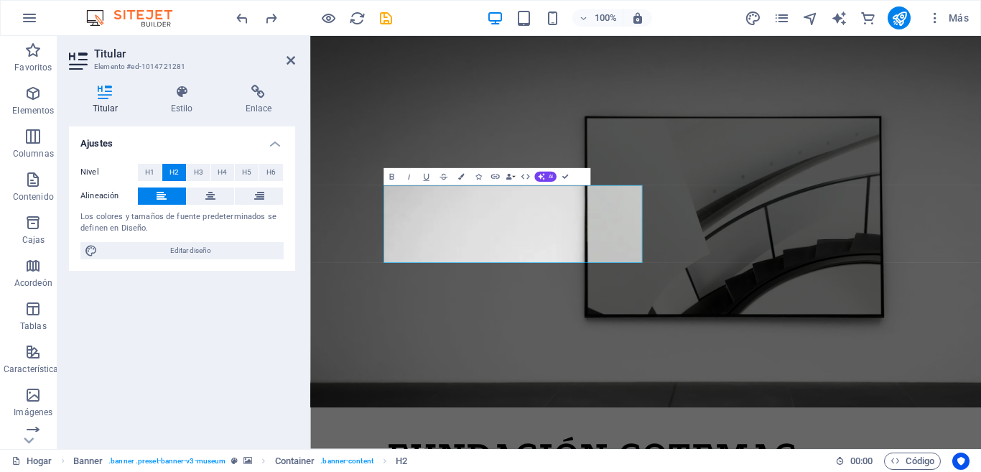
select select "px"
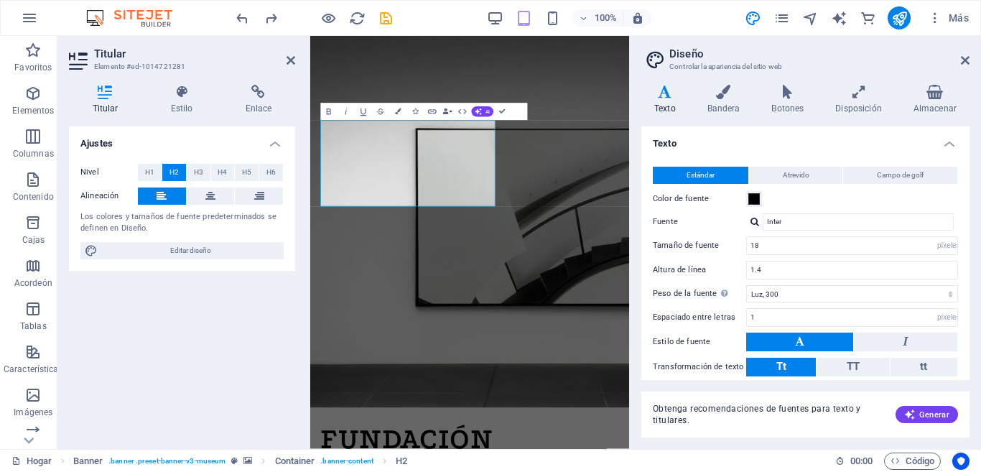
scroll to position [74, 0]
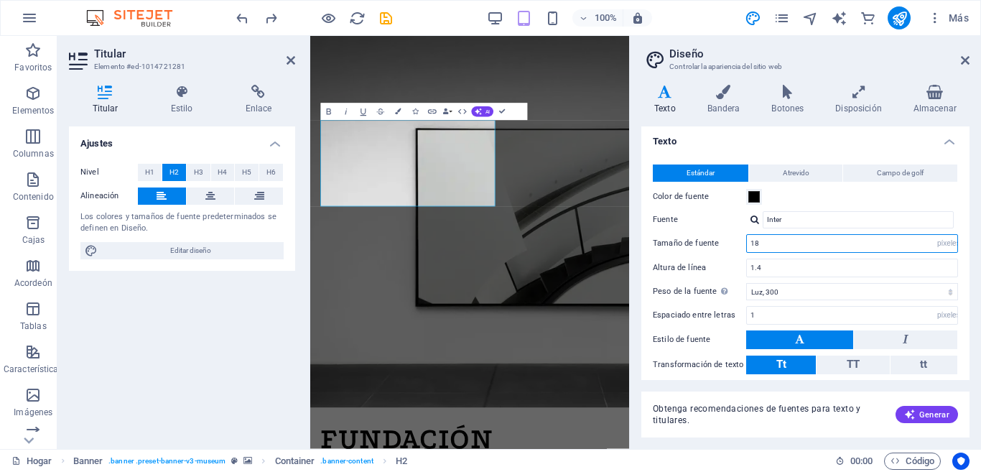
click at [788, 243] on input "18" at bounding box center [852, 243] width 210 height 17
type input "1"
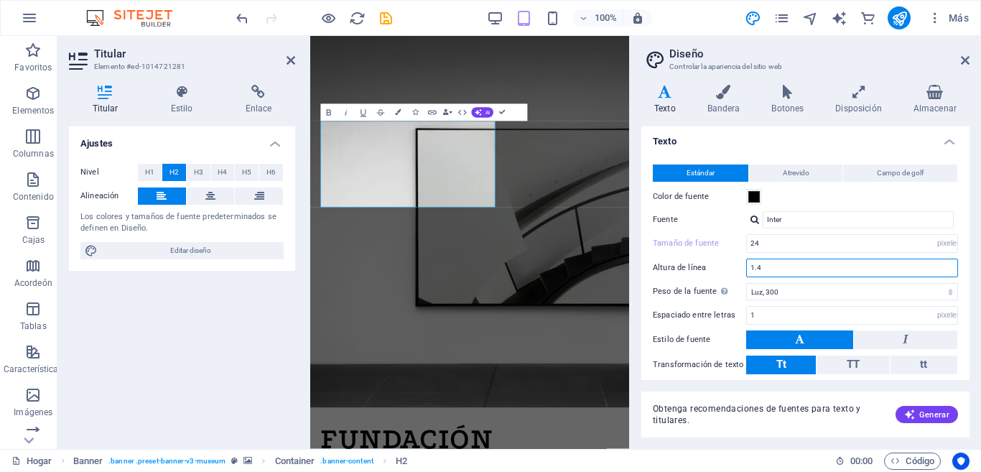
click at [772, 266] on input "1.4" at bounding box center [852, 267] width 210 height 17
click at [153, 364] on div "Ajustes Nivel H1 H2 H3 H4 H5 H6 Alineación Los colores y tamaños de fuente pred…" at bounding box center [182, 281] width 226 height 311
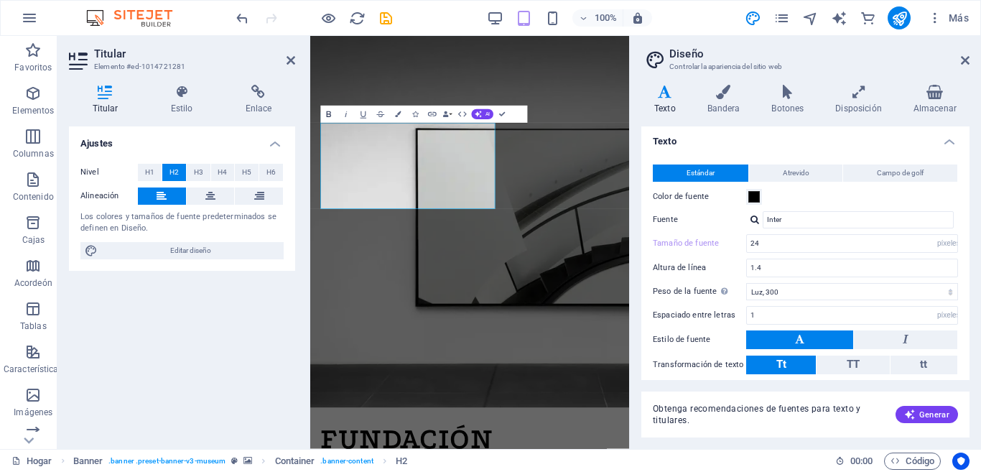
click at [327, 117] on icon "button" at bounding box center [329, 114] width 4 height 6
click at [201, 342] on div "Ajustes Nivel H1 H2 H3 H4 H5 H6 Alineación Los colores y tamaños de fuente pred…" at bounding box center [182, 281] width 226 height 311
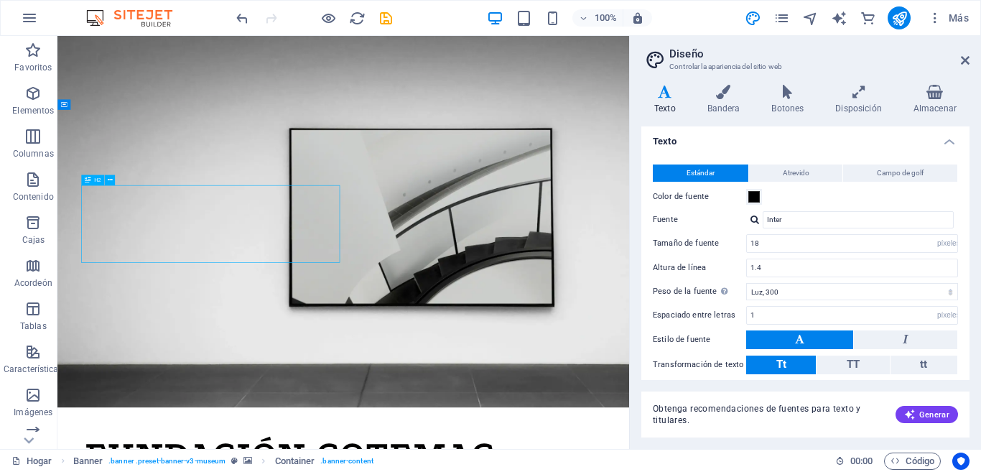
drag, startPoint x: 146, startPoint y: 213, endPoint x: 110, endPoint y: 241, distance: 46.0
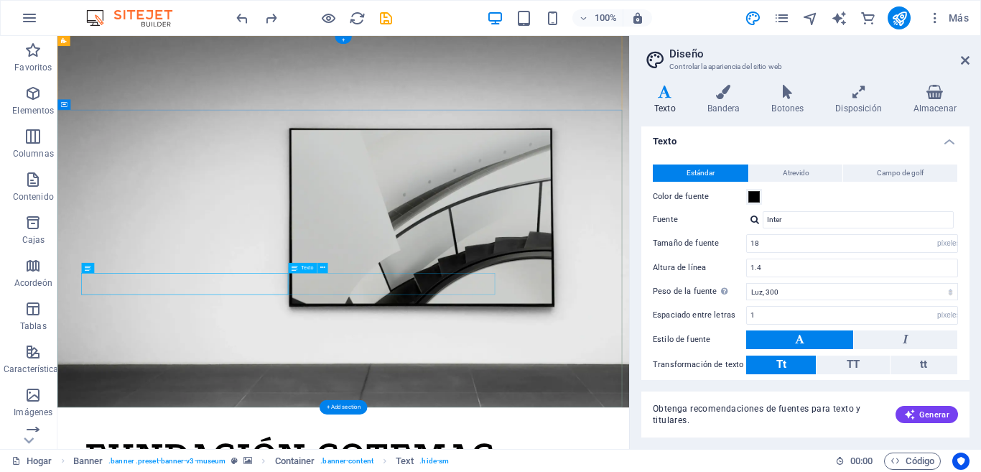
click at [135, 285] on div "Espaciador" at bounding box center [110, 289] width 59 height 11
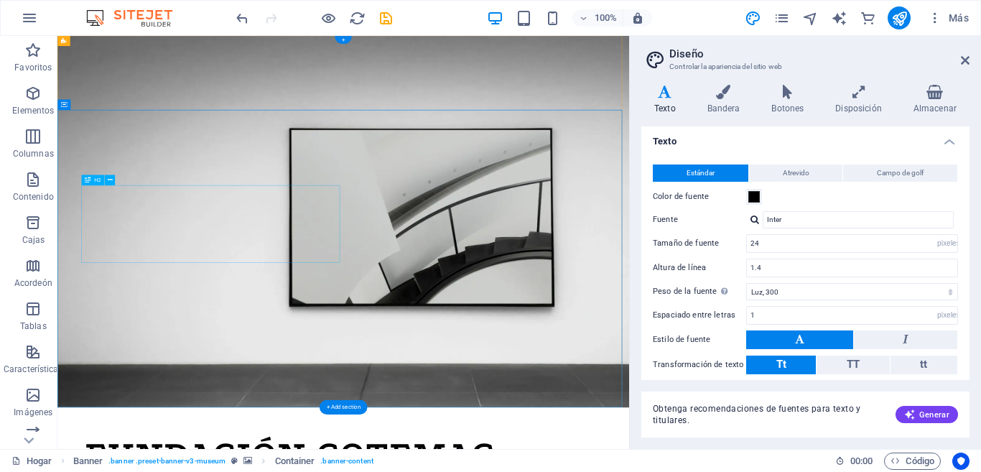
type input "18"
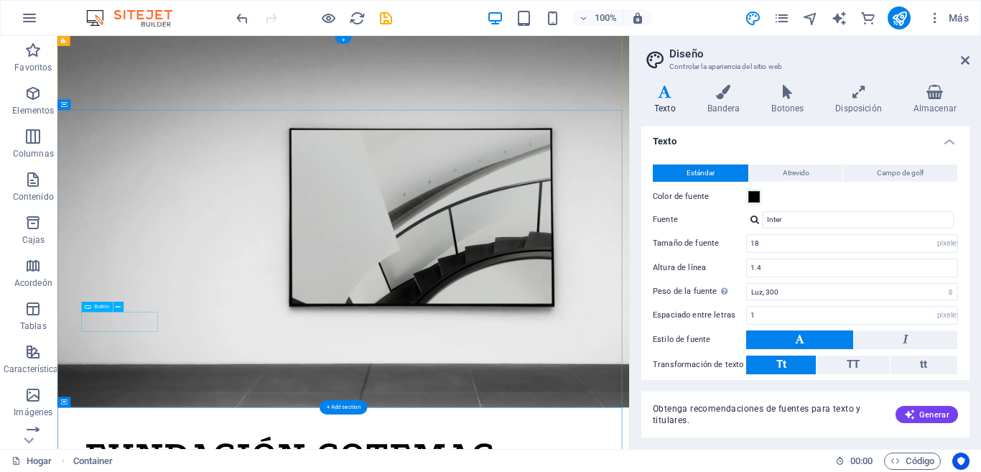
drag, startPoint x: 141, startPoint y: 515, endPoint x: 169, endPoint y: 362, distance: 156.2
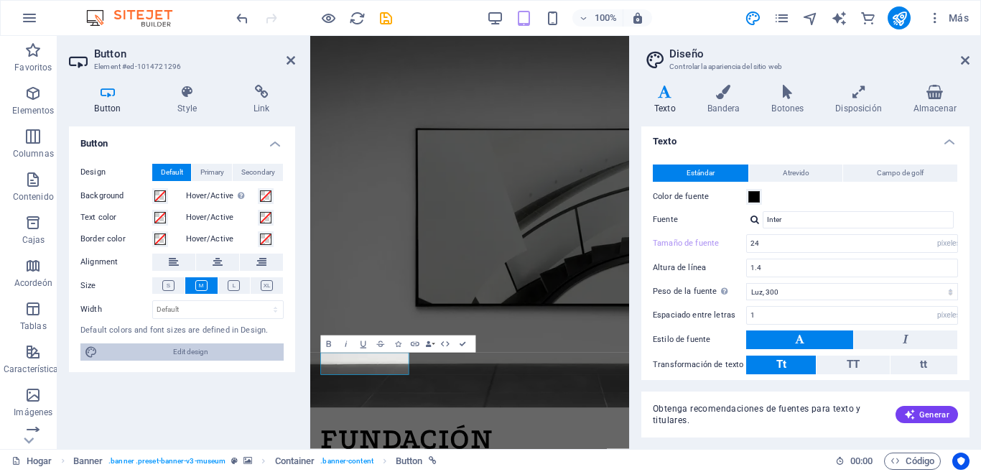
click at [225, 344] on span "Edit design" at bounding box center [190, 351] width 177 height 17
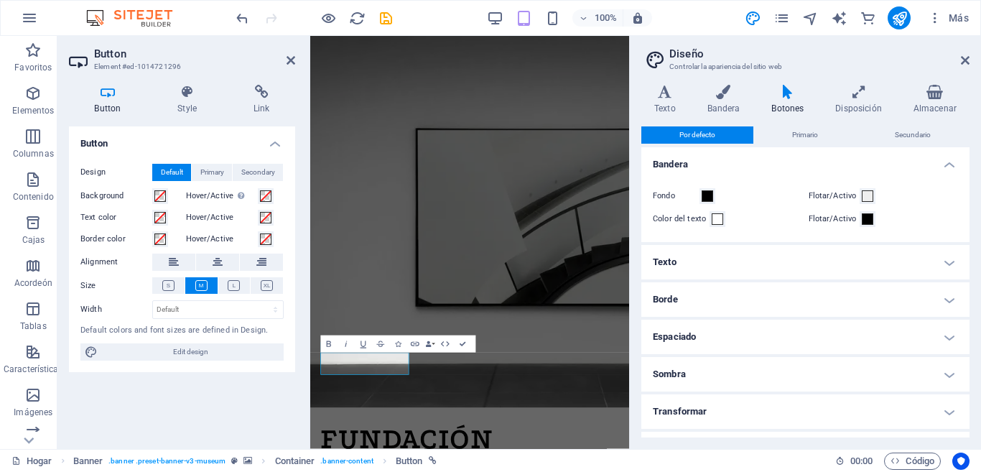
click at [953, 269] on h4 "Texto" at bounding box center [805, 262] width 328 height 34
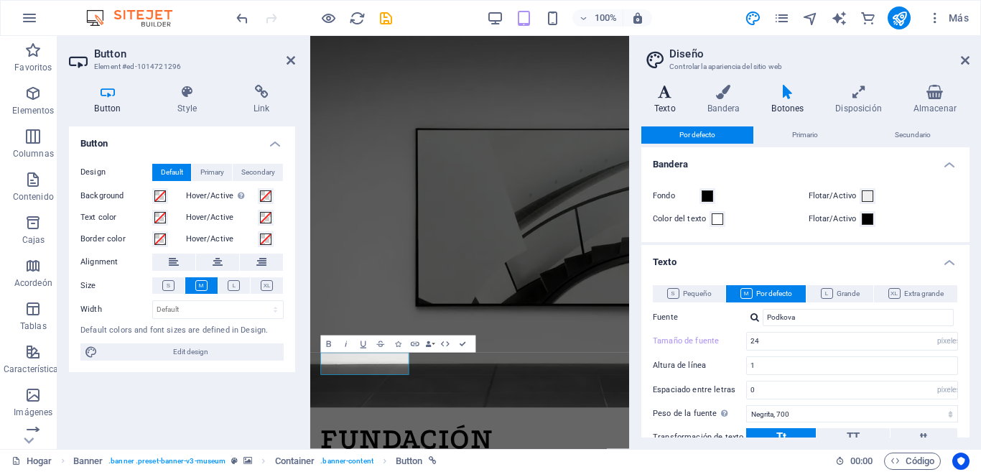
click at [686, 106] on h4 "Texto" at bounding box center [667, 100] width 53 height 30
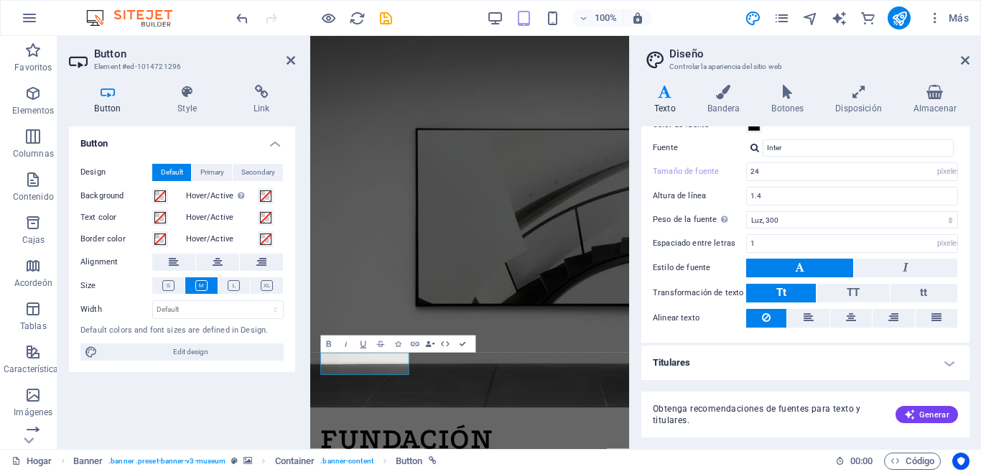
scroll to position [0, 0]
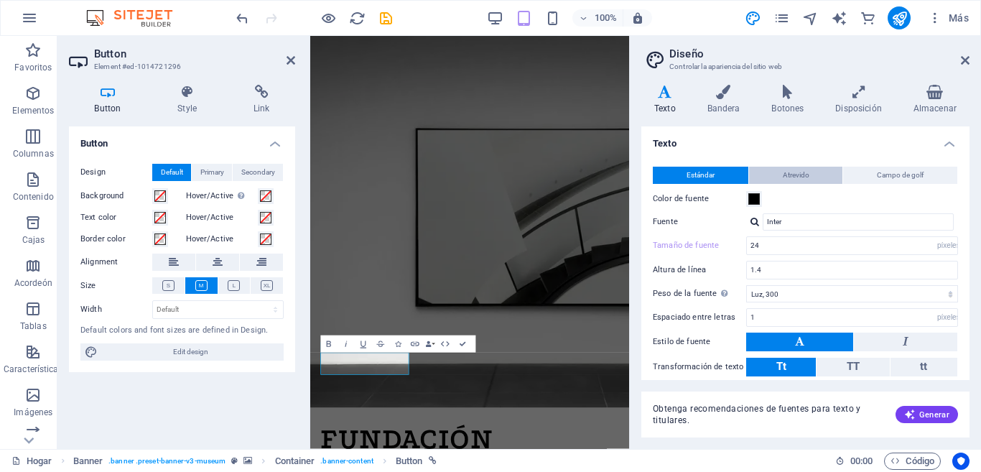
click at [821, 180] on button "Atrevido" at bounding box center [796, 175] width 94 height 17
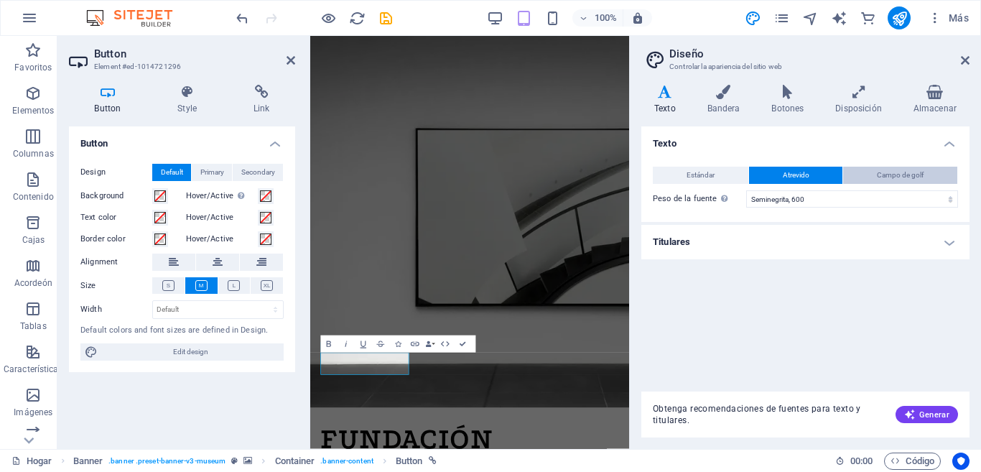
click at [877, 179] on span "Campo de golf" at bounding box center [900, 175] width 47 height 17
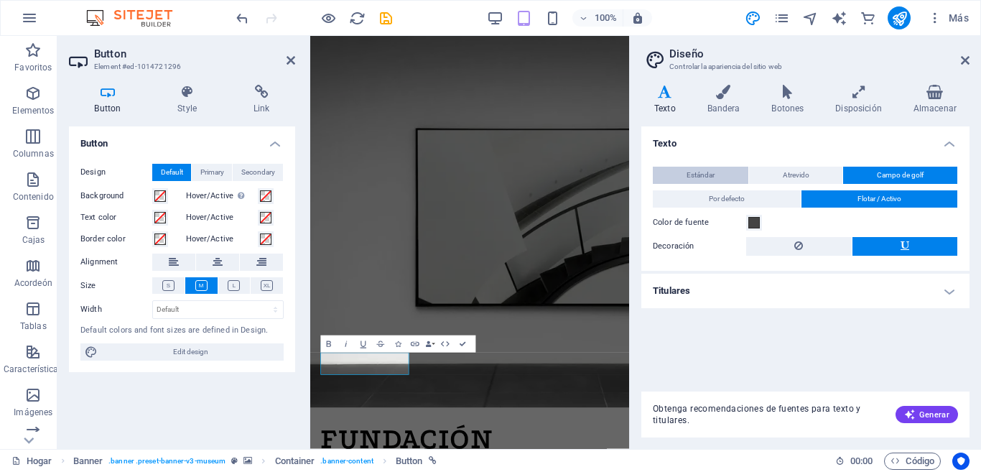
click at [681, 173] on button "Estándar" at bounding box center [700, 175] width 95 height 17
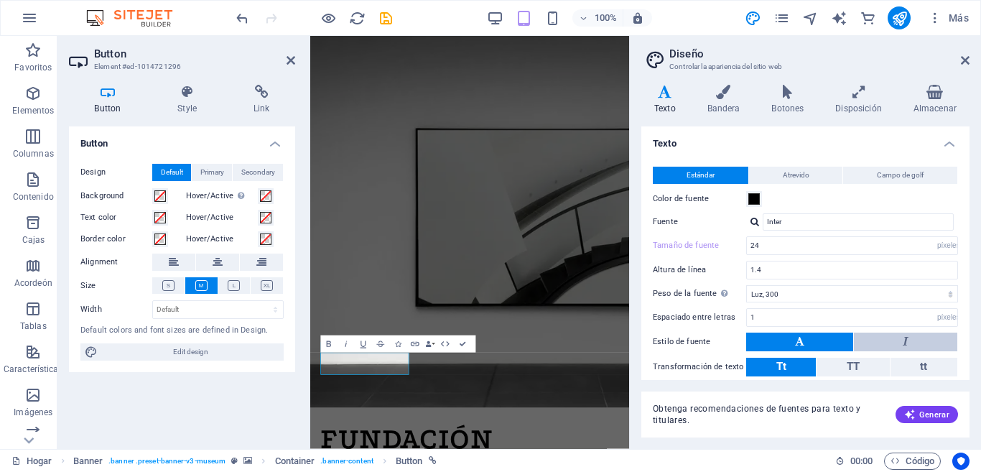
click at [877, 346] on button at bounding box center [905, 341] width 103 height 19
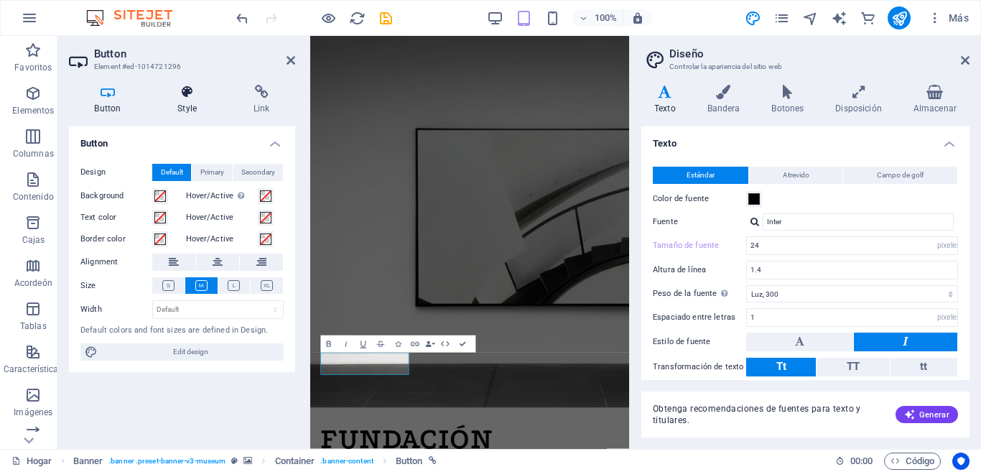
click at [181, 96] on icon at bounding box center [187, 92] width 70 height 14
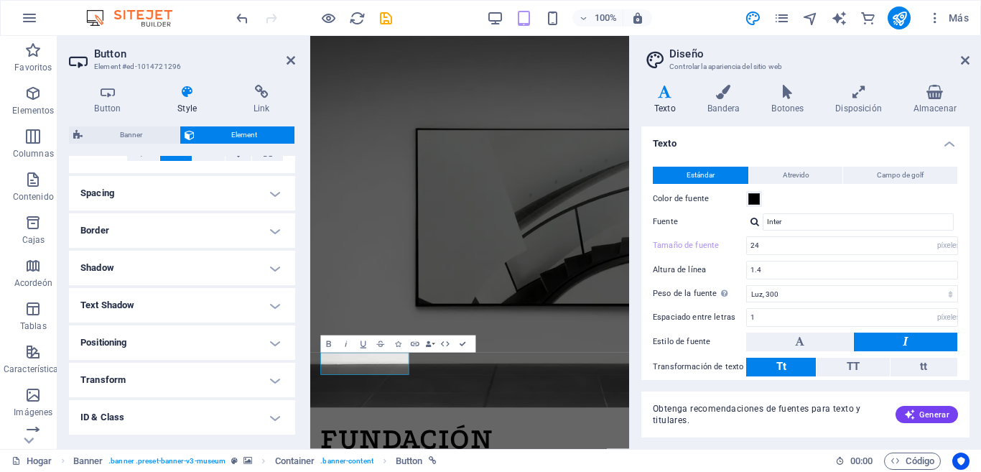
scroll to position [110, 0]
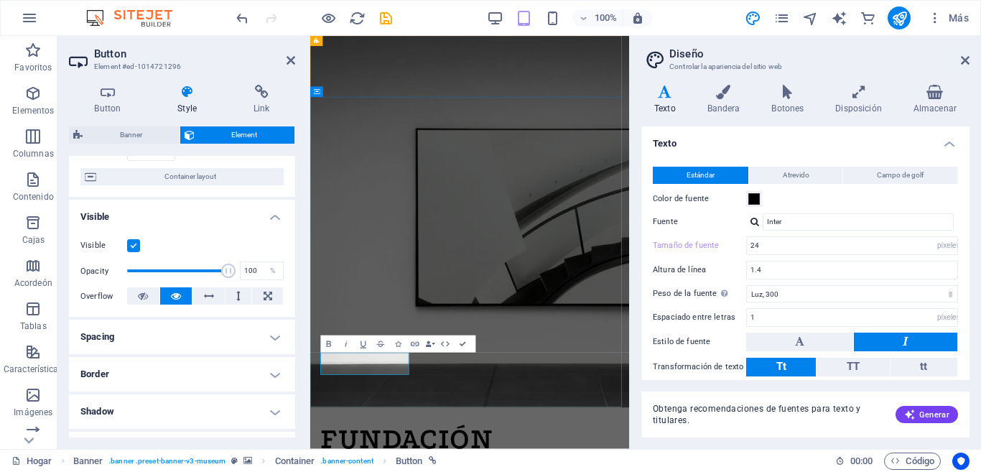
click at [962, 64] on icon at bounding box center [965, 60] width 9 height 11
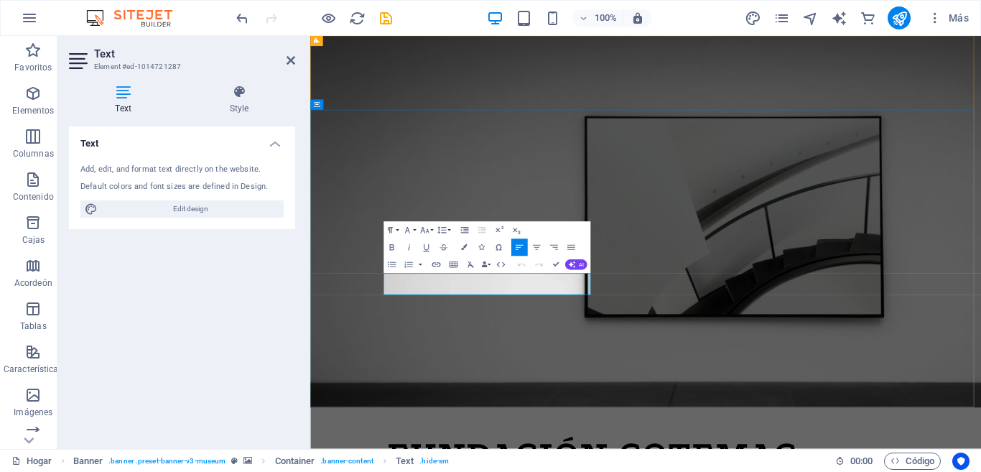
drag, startPoint x: 767, startPoint y: 460, endPoint x: 378, endPoint y: 383, distance: 396.8
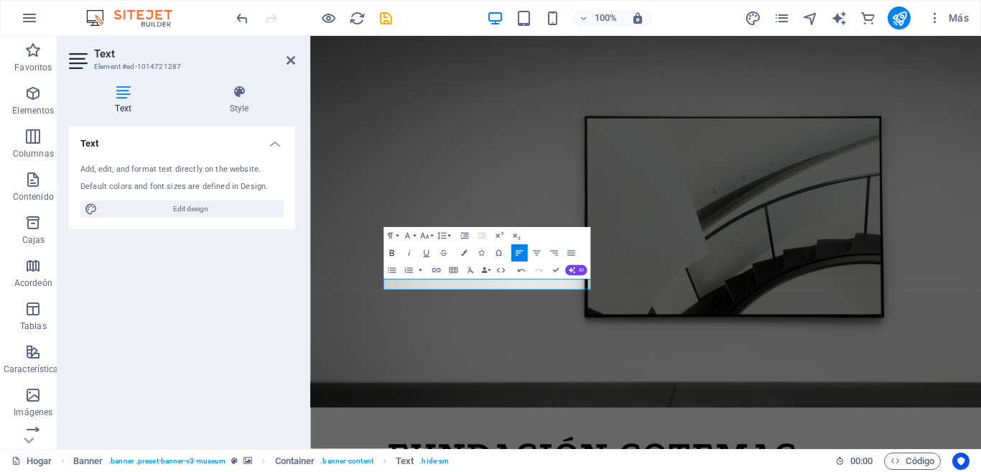
click at [397, 251] on button "Bold" at bounding box center [391, 252] width 17 height 17
click at [536, 278] on button "Redo" at bounding box center [539, 269] width 17 height 17
drag, startPoint x: 507, startPoint y: 434, endPoint x: 162, endPoint y: 387, distance: 348.5
click at [394, 256] on icon "button" at bounding box center [391, 253] width 10 height 10
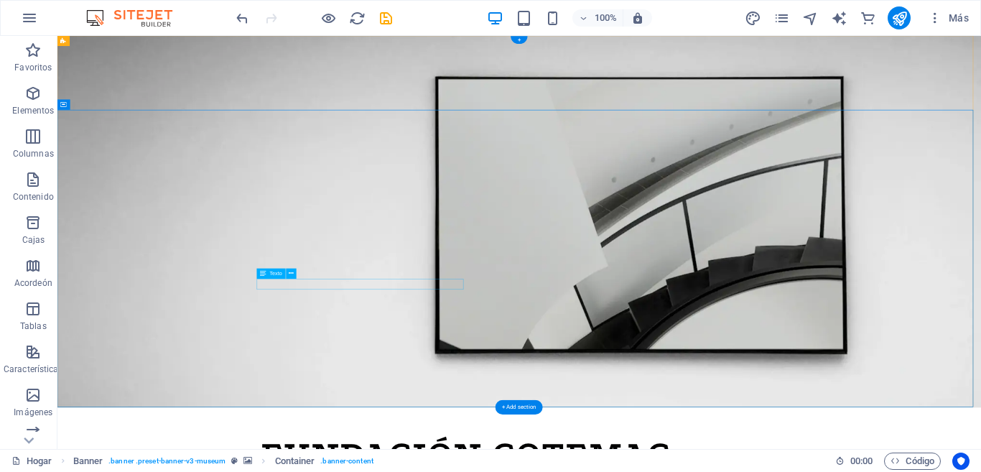
select select "%"
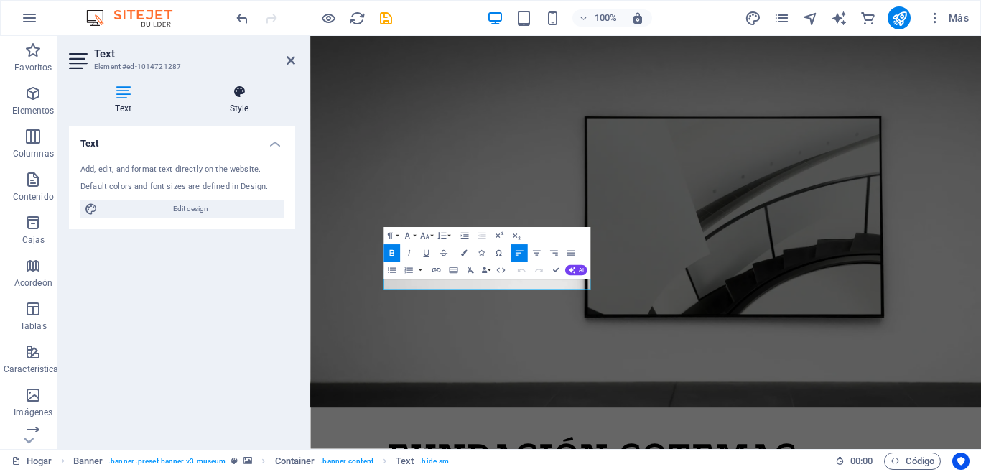
click at [222, 107] on h4 "Style" at bounding box center [239, 100] width 112 height 30
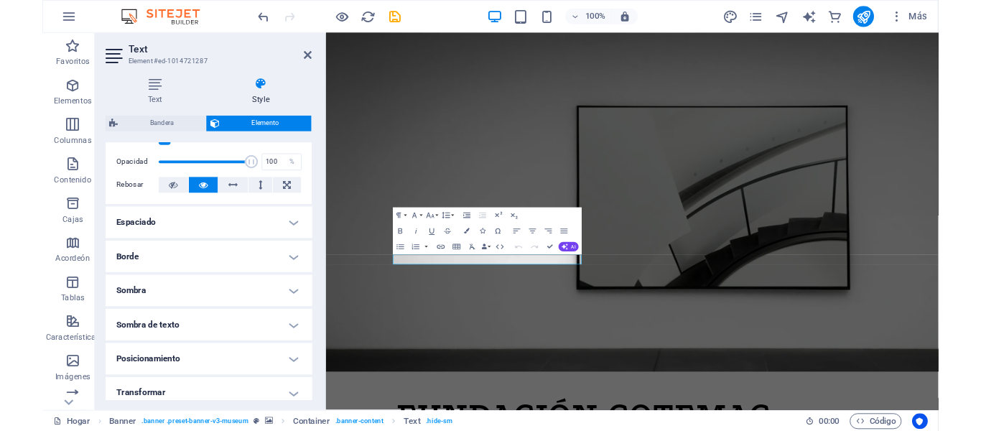
scroll to position [0, 0]
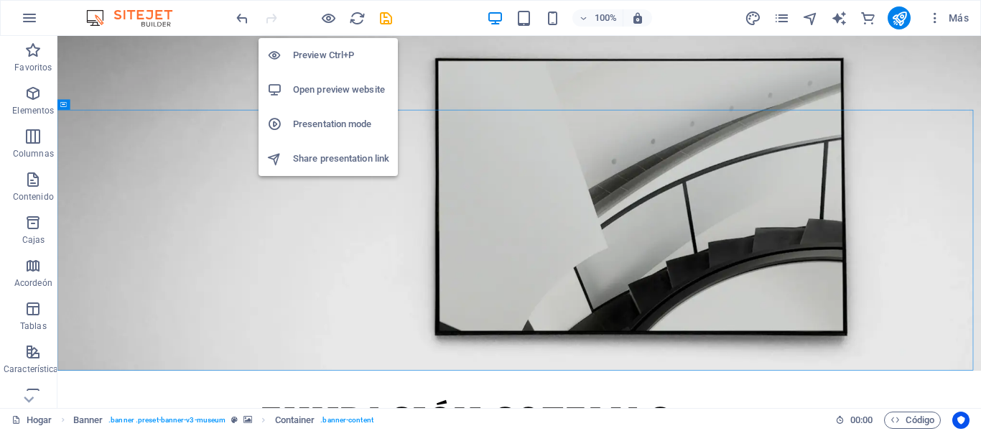
click at [315, 63] on h6 "Preview Ctrl+P" at bounding box center [341, 55] width 96 height 17
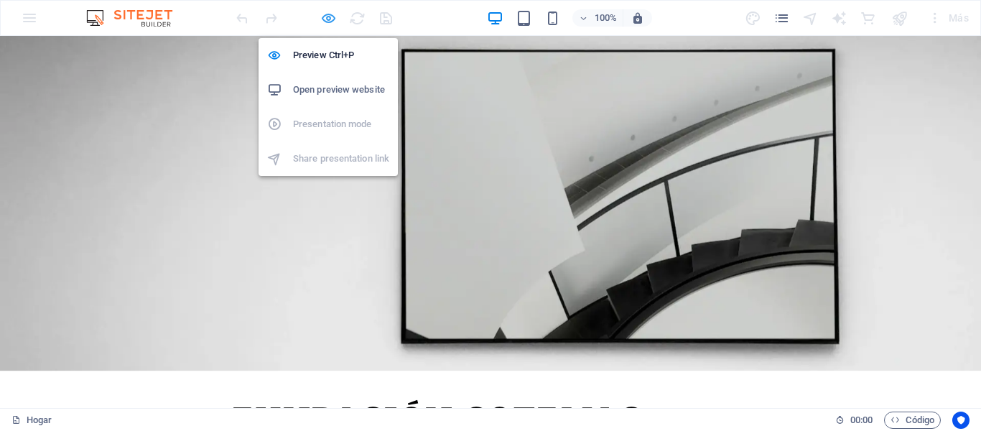
click at [322, 20] on icon "button" at bounding box center [328, 18] width 17 height 17
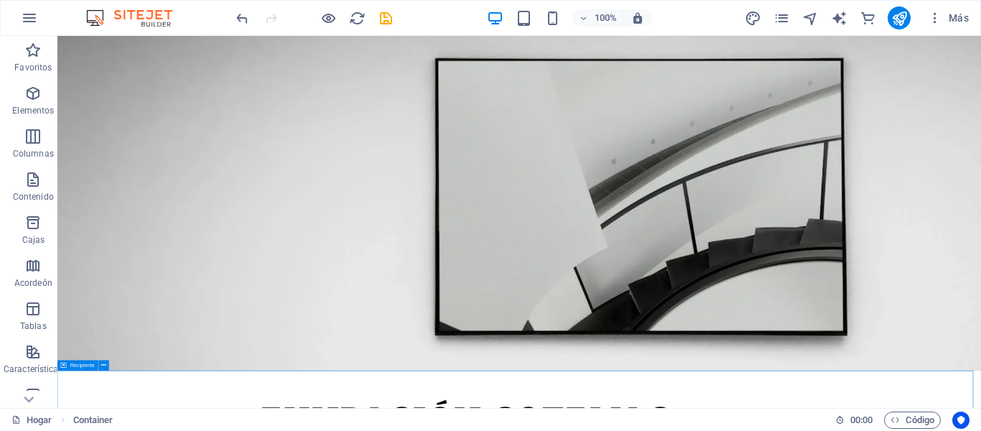
click at [63, 364] on icon at bounding box center [64, 365] width 6 height 10
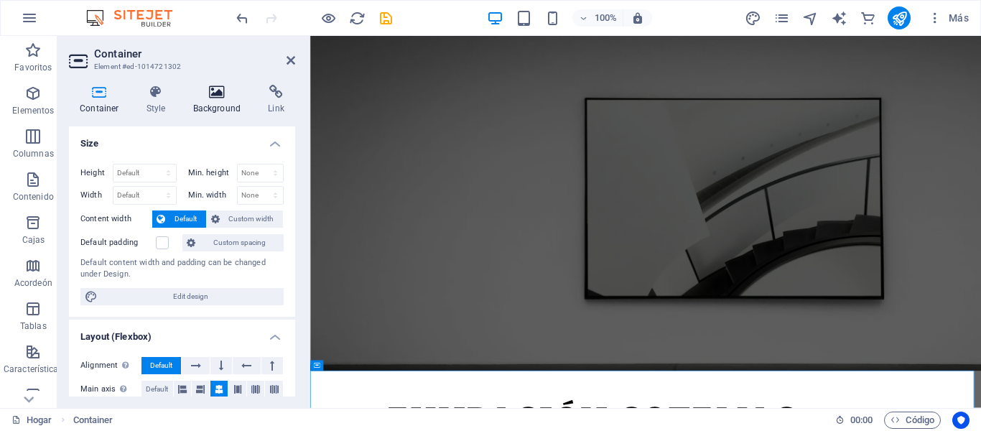
click at [217, 108] on h4 "Background" at bounding box center [219, 100] width 75 height 30
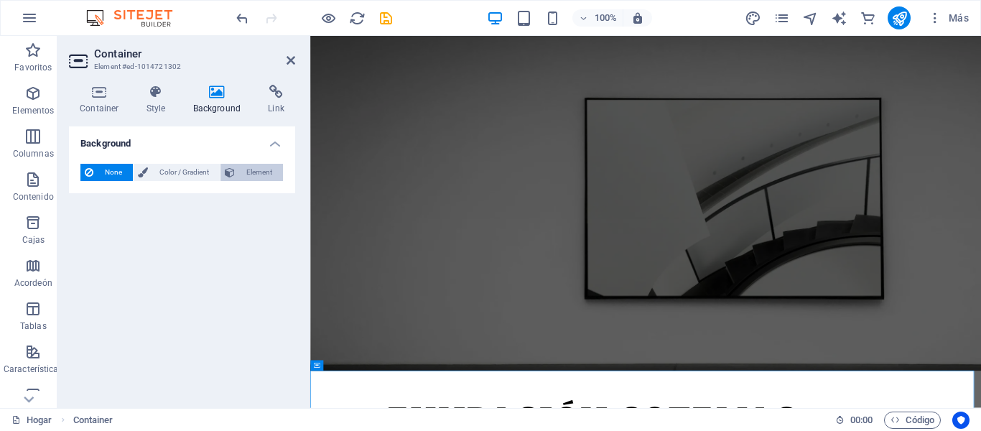
click at [246, 172] on span "Element" at bounding box center [258, 172] width 39 height 17
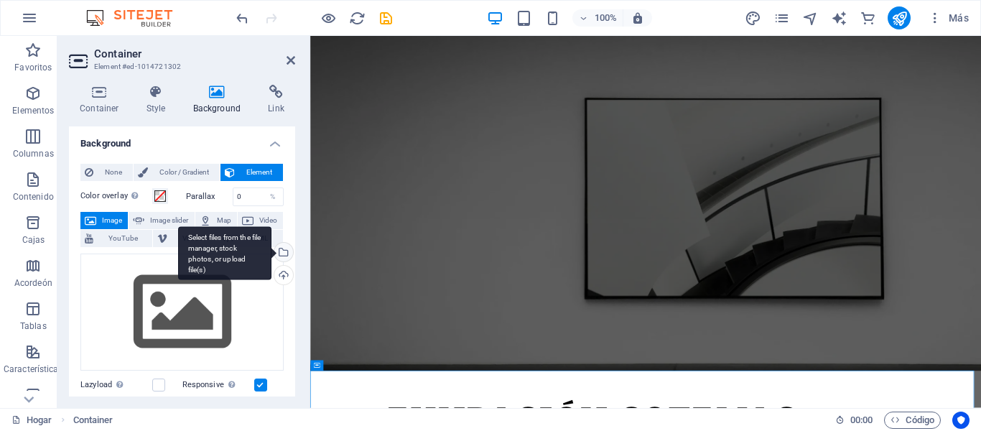
click at [271, 250] on div "Select files from the file manager, stock photos, or upload file(s)" at bounding box center [224, 253] width 93 height 54
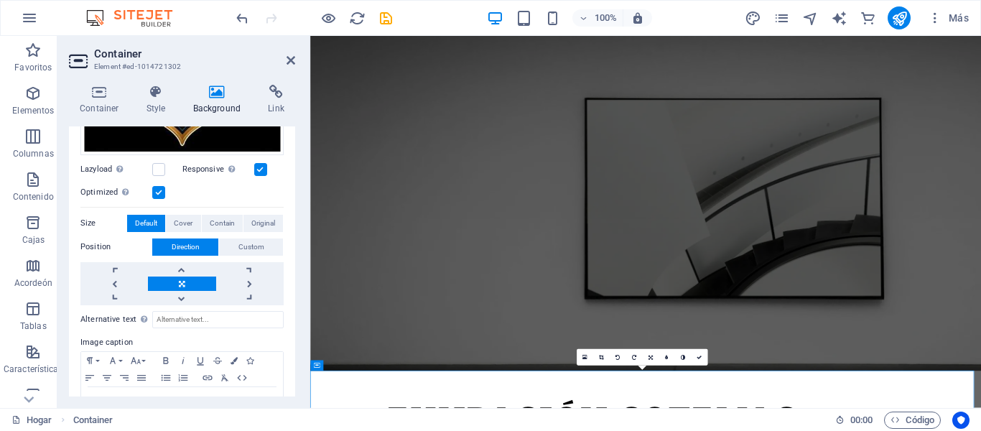
scroll to position [345, 0]
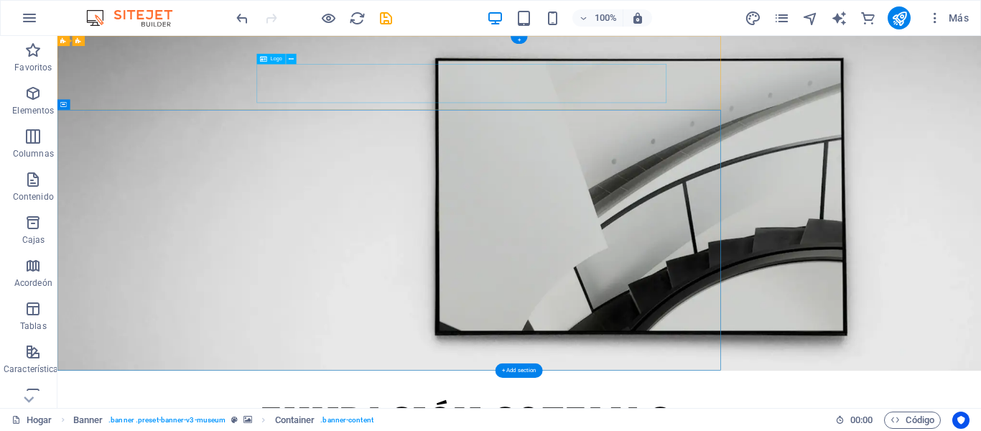
drag, startPoint x: 149, startPoint y: 222, endPoint x: 202, endPoint y: 53, distance: 176.9
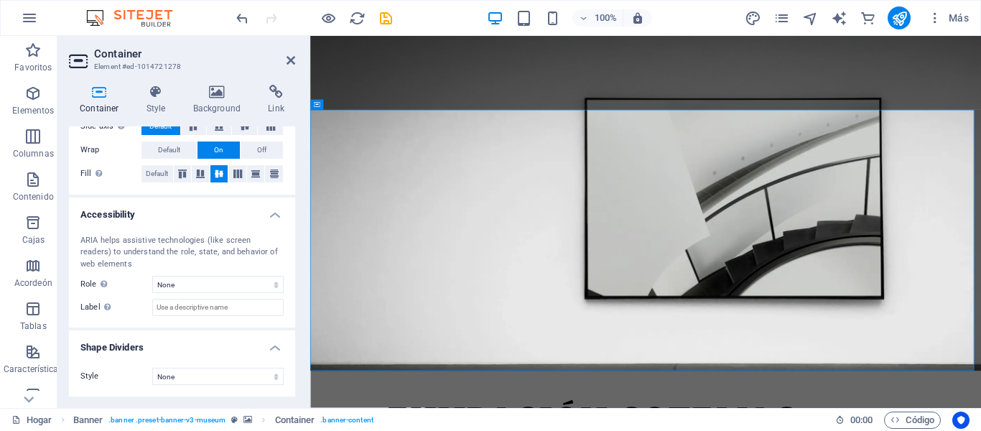
scroll to position [71, 0]
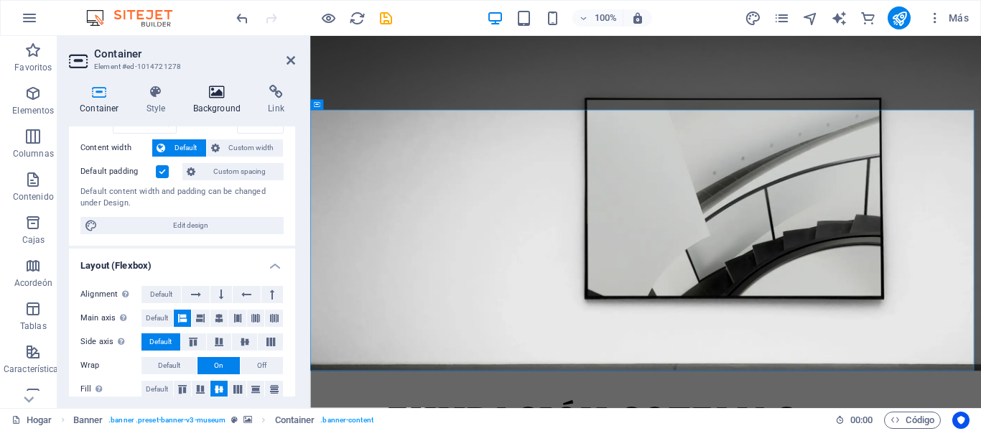
click at [218, 98] on icon at bounding box center [217, 92] width 70 height 14
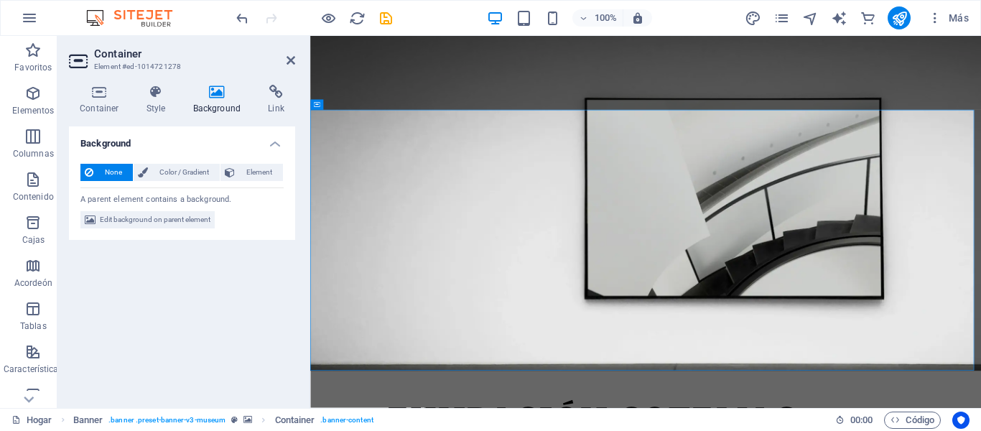
click at [171, 229] on div "None Color / Gradient Element Stretch background to full-width Color overlay Pl…" at bounding box center [182, 196] width 226 height 88
click at [171, 224] on span "Edit background on parent element" at bounding box center [155, 219] width 111 height 17
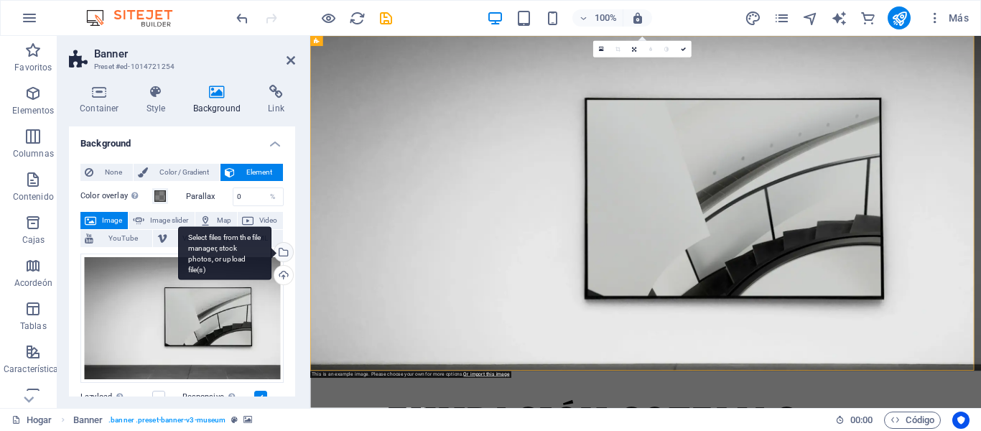
click at [282, 253] on div "Select files from the file manager, stock photos, or upload file(s)" at bounding box center [282, 254] width 22 height 22
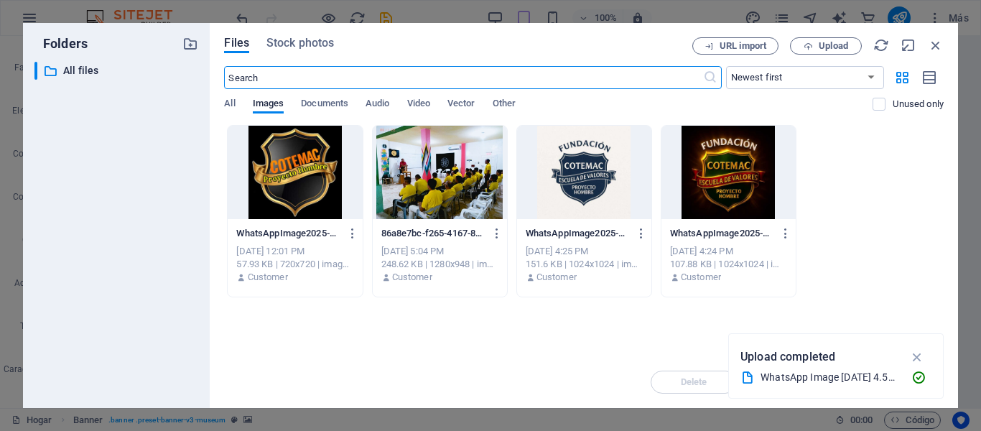
click at [307, 169] on div at bounding box center [295, 172] width 134 height 93
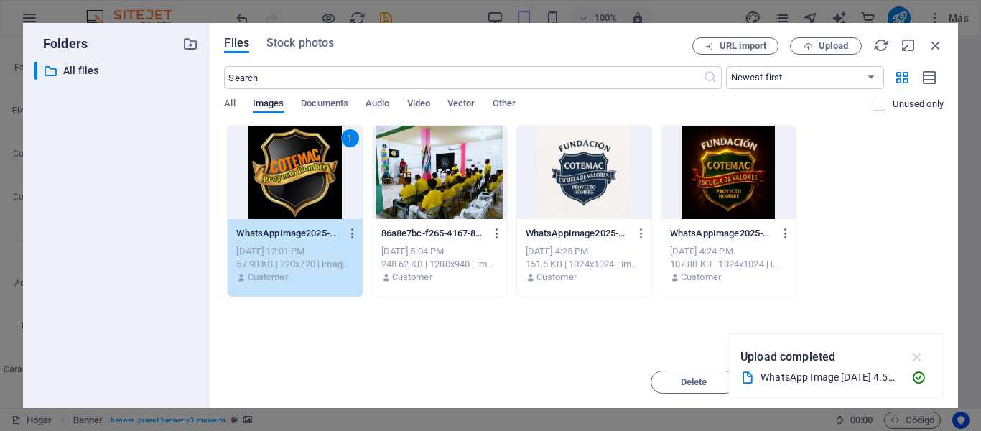
click at [910, 355] on icon "button" at bounding box center [917, 357] width 17 height 16
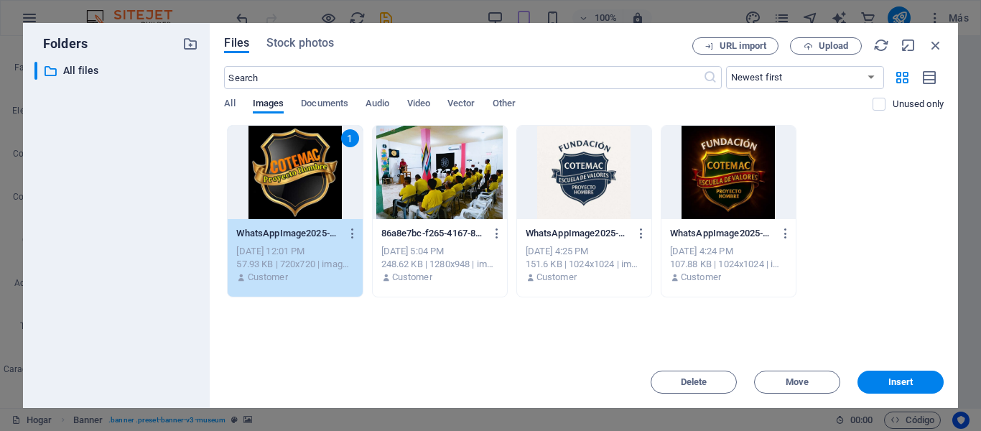
click at [879, 366] on div "Delete Move Insert" at bounding box center [583, 374] width 719 height 37
click at [910, 393] on button "Insert" at bounding box center [900, 381] width 86 height 23
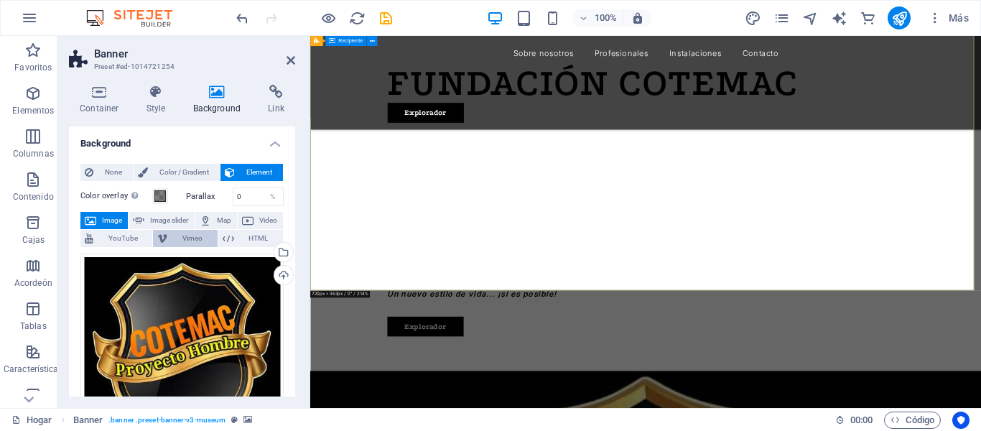
scroll to position [0, 0]
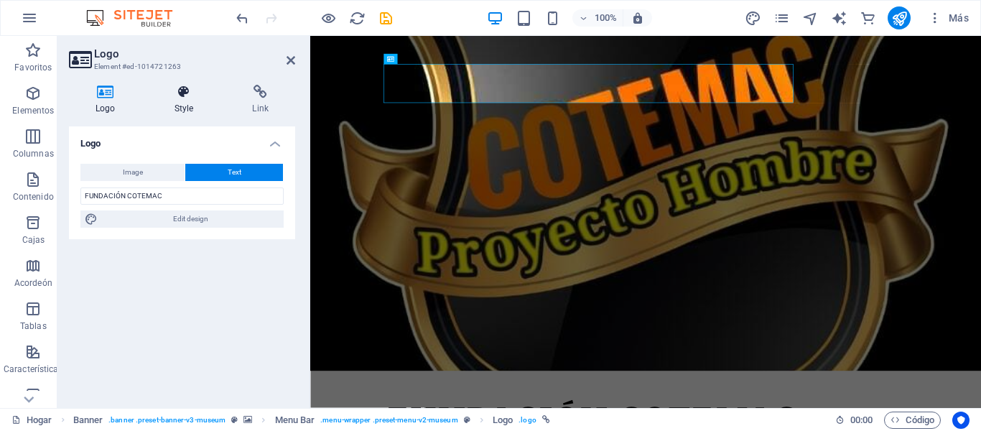
click at [163, 110] on h4 "Style" at bounding box center [187, 100] width 78 height 30
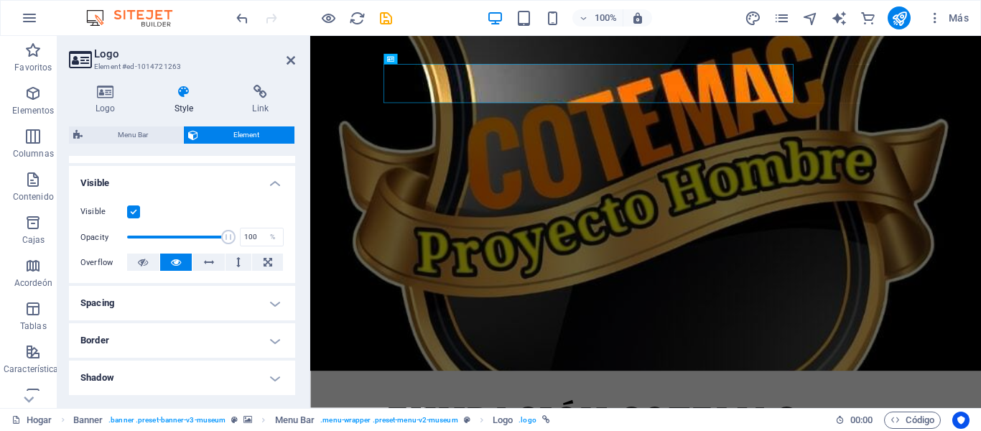
scroll to position [215, 0]
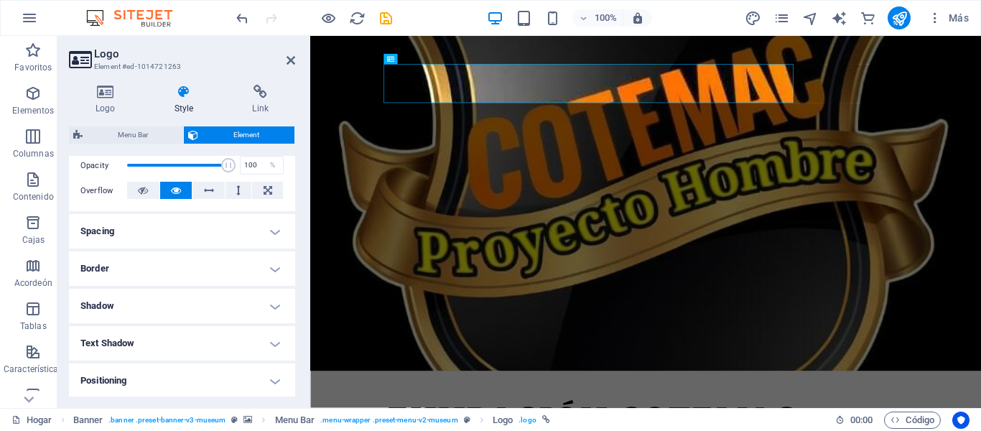
click at [195, 278] on h4 "Border" at bounding box center [182, 268] width 226 height 34
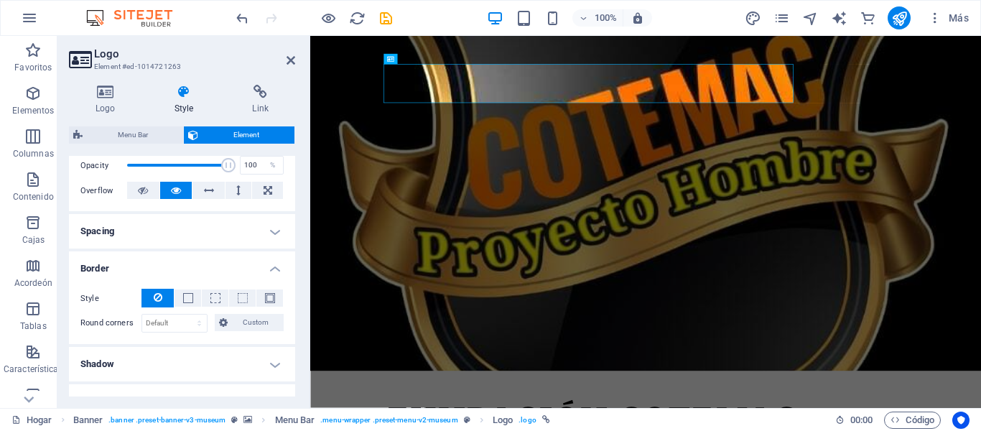
scroll to position [424, 0]
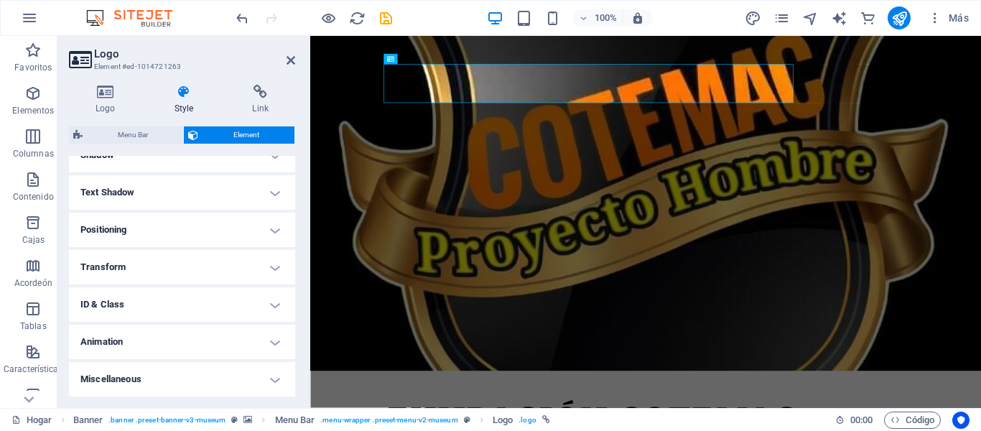
click at [273, 190] on h4 "Text Shadow" at bounding box center [182, 192] width 226 height 34
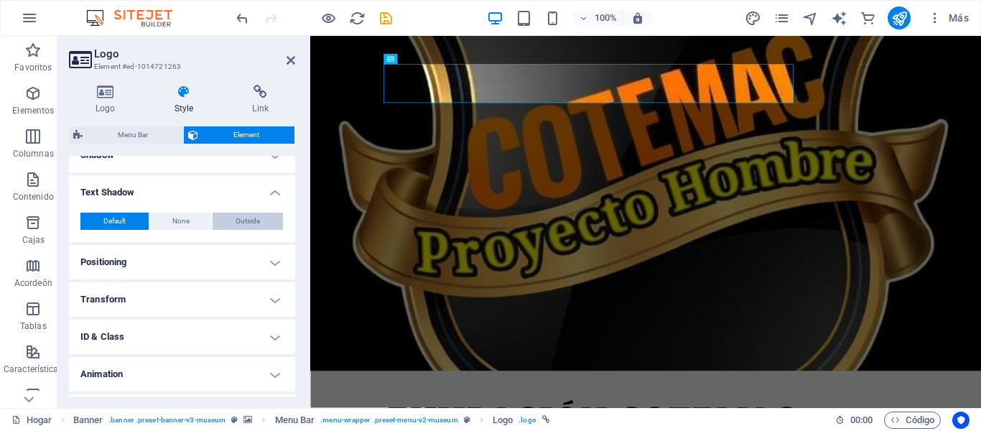
click at [223, 220] on button "Outside" at bounding box center [248, 221] width 70 height 17
click at [933, 13] on icon "button" at bounding box center [935, 18] width 14 height 14
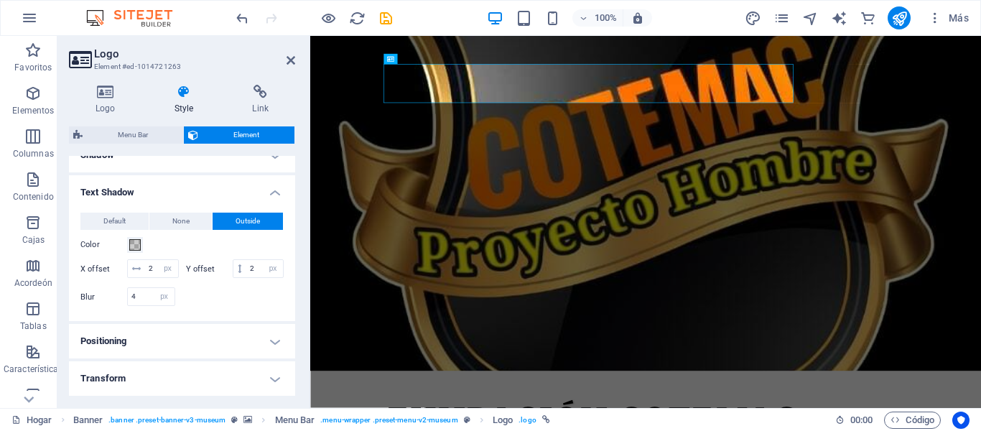
type input "2"
type input "4"
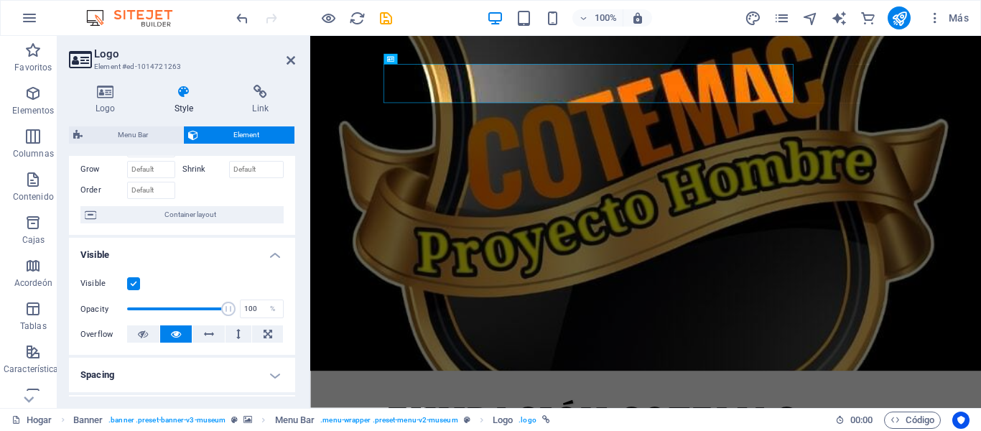
scroll to position [287, 0]
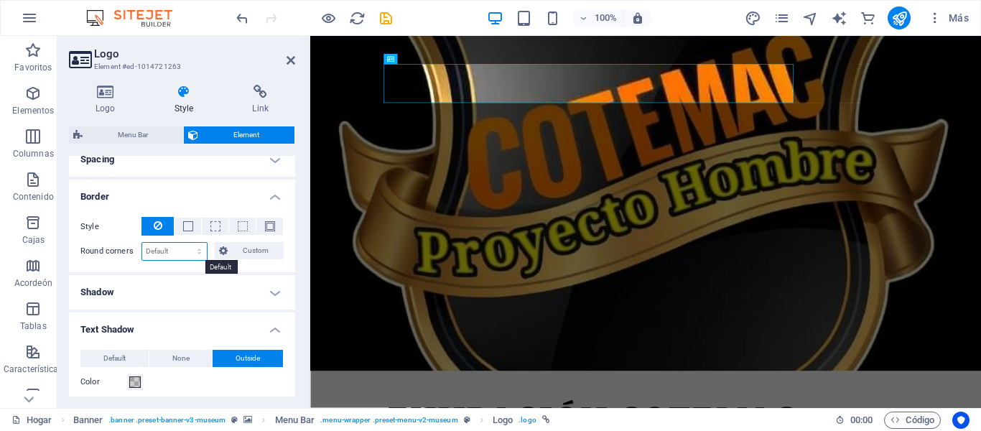
click at [198, 251] on select "Default px rem % vh vw Custom" at bounding box center [174, 251] width 65 height 17
click at [98, 294] on h4 "Shadow" at bounding box center [182, 292] width 226 height 34
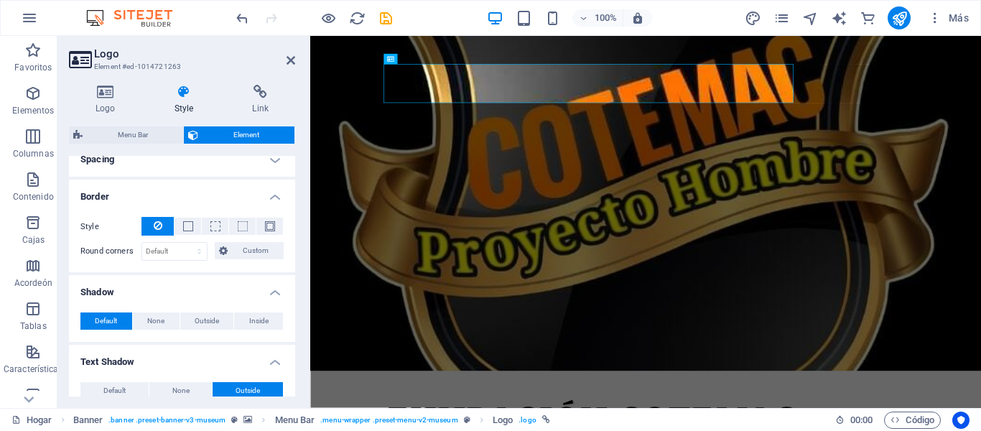
scroll to position [359, 0]
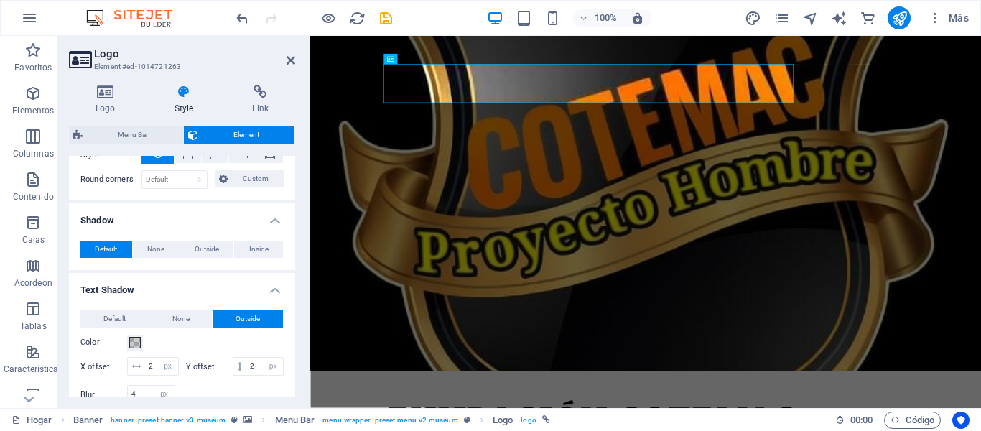
click at [140, 286] on h4 "Text Shadow" at bounding box center [182, 286] width 226 height 26
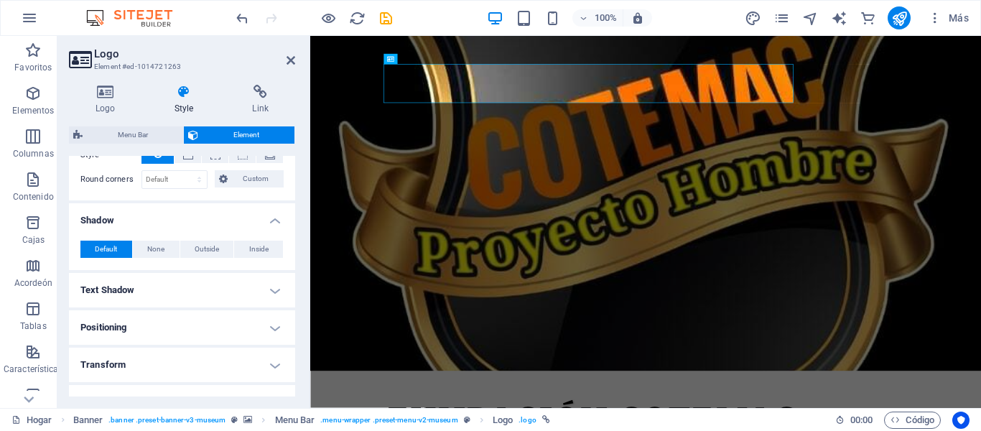
click at [164, 286] on h4 "Text Shadow" at bounding box center [182, 290] width 226 height 34
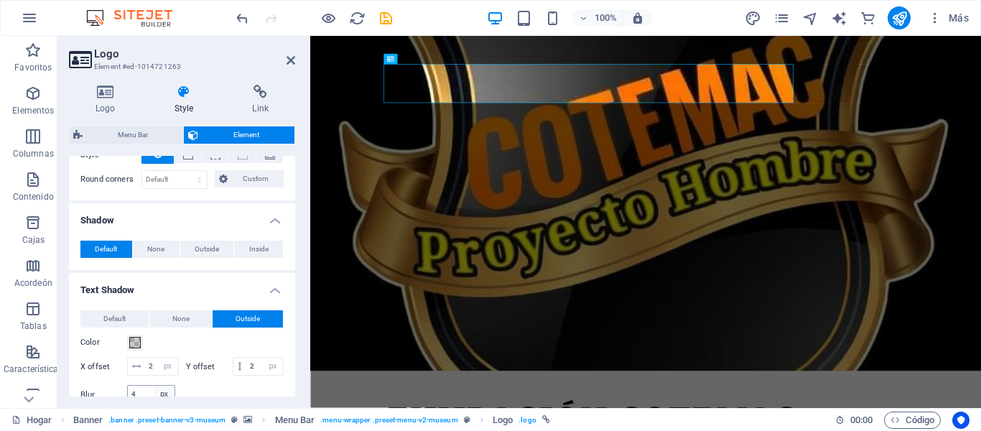
scroll to position [431, 0]
